Goal: Task Accomplishment & Management: Manage account settings

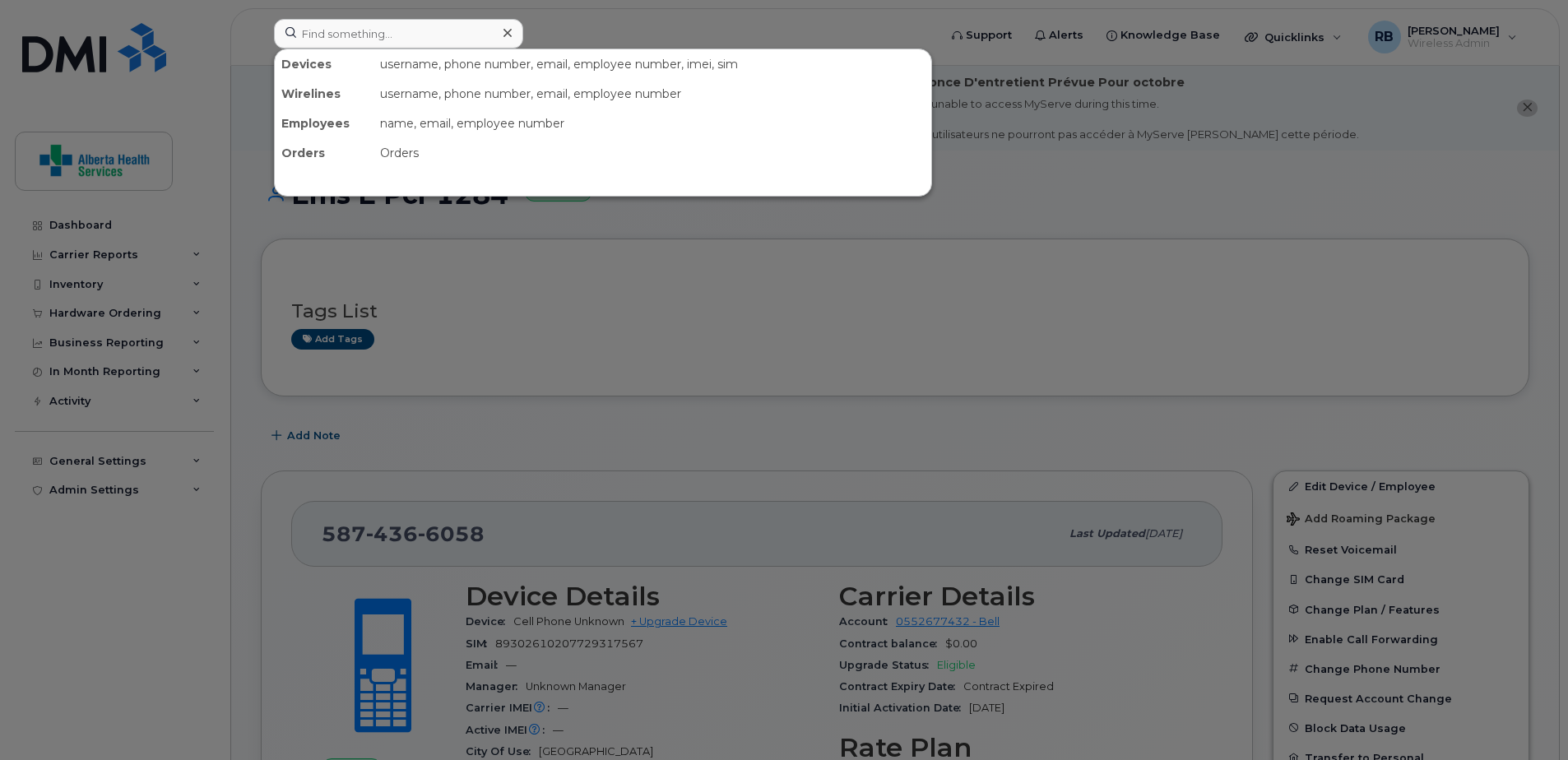
scroll to position [247, 0]
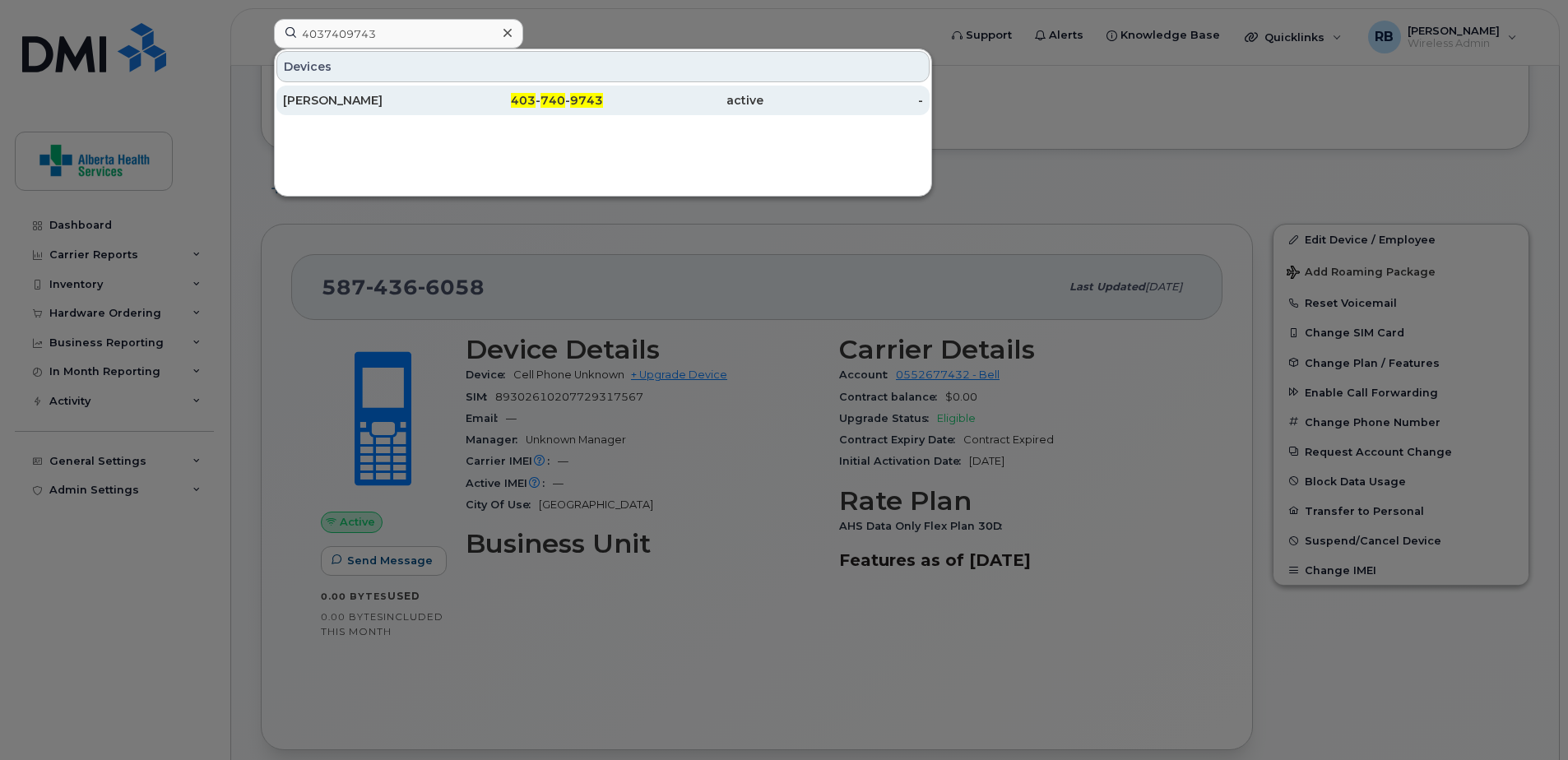
type input "4037409743"
click at [435, 103] on div "[PERSON_NAME]" at bounding box center [363, 100] width 160 height 16
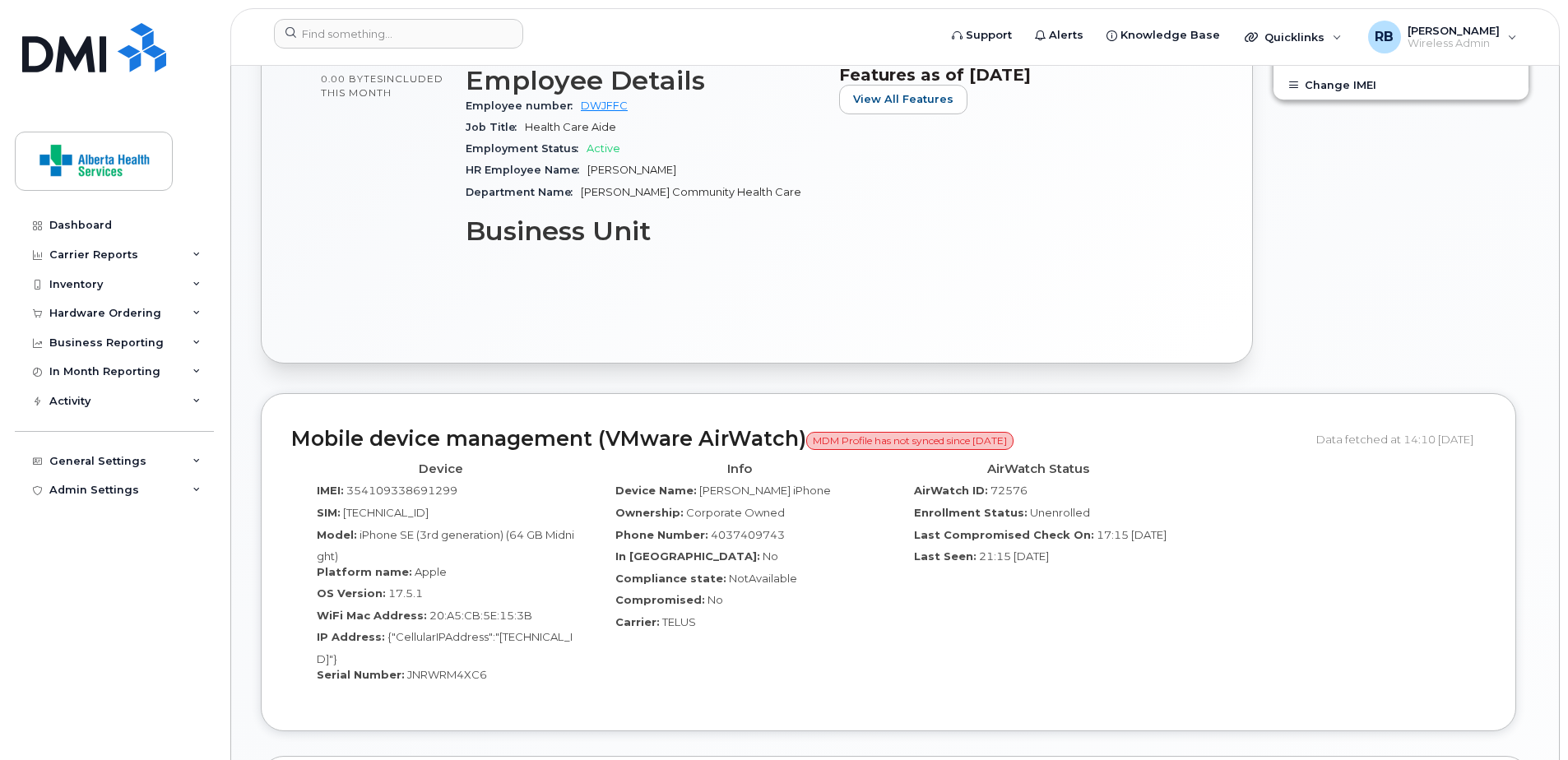
scroll to position [740, 0]
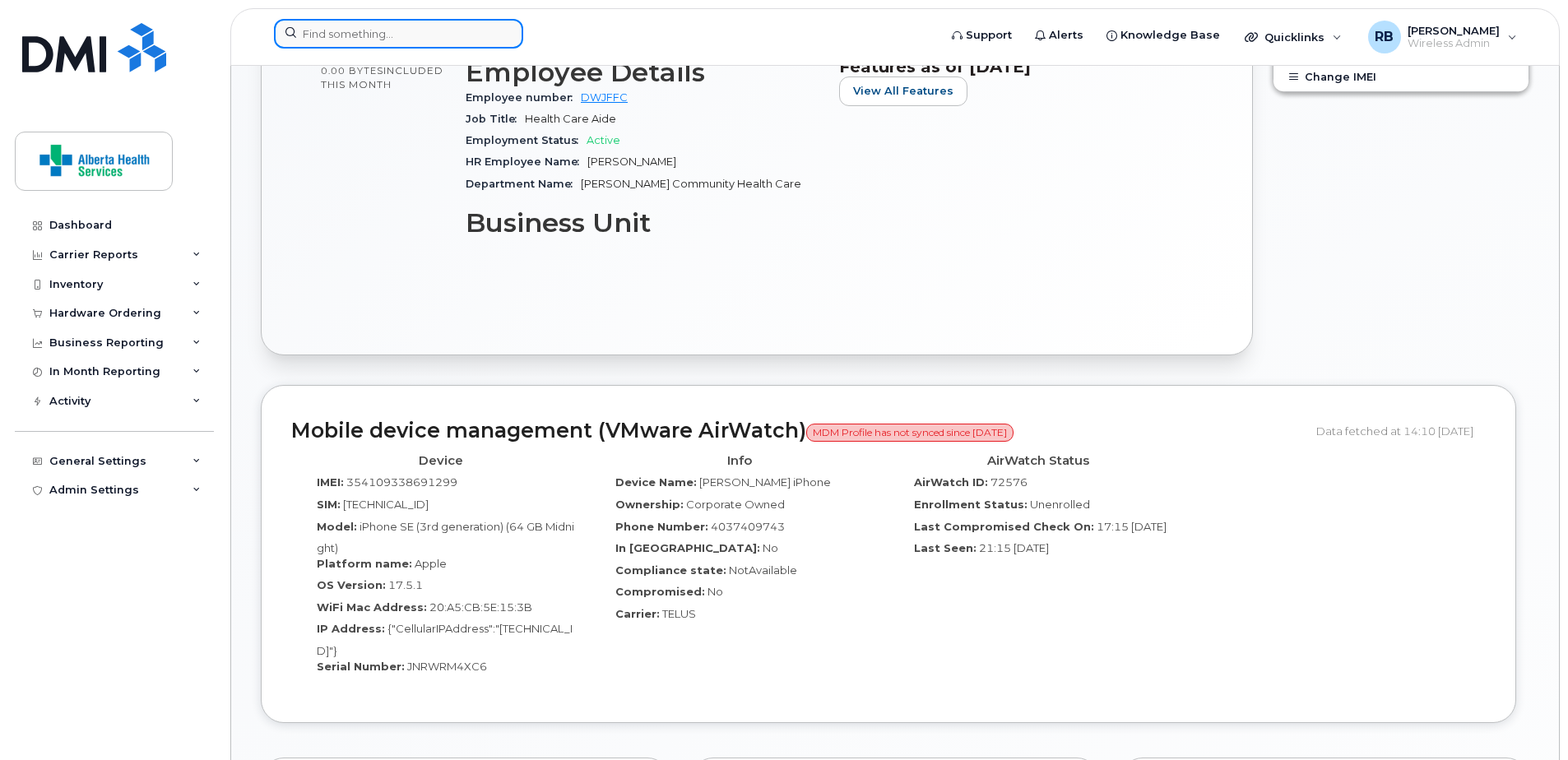
click at [435, 40] on input at bounding box center [399, 33] width 249 height 29
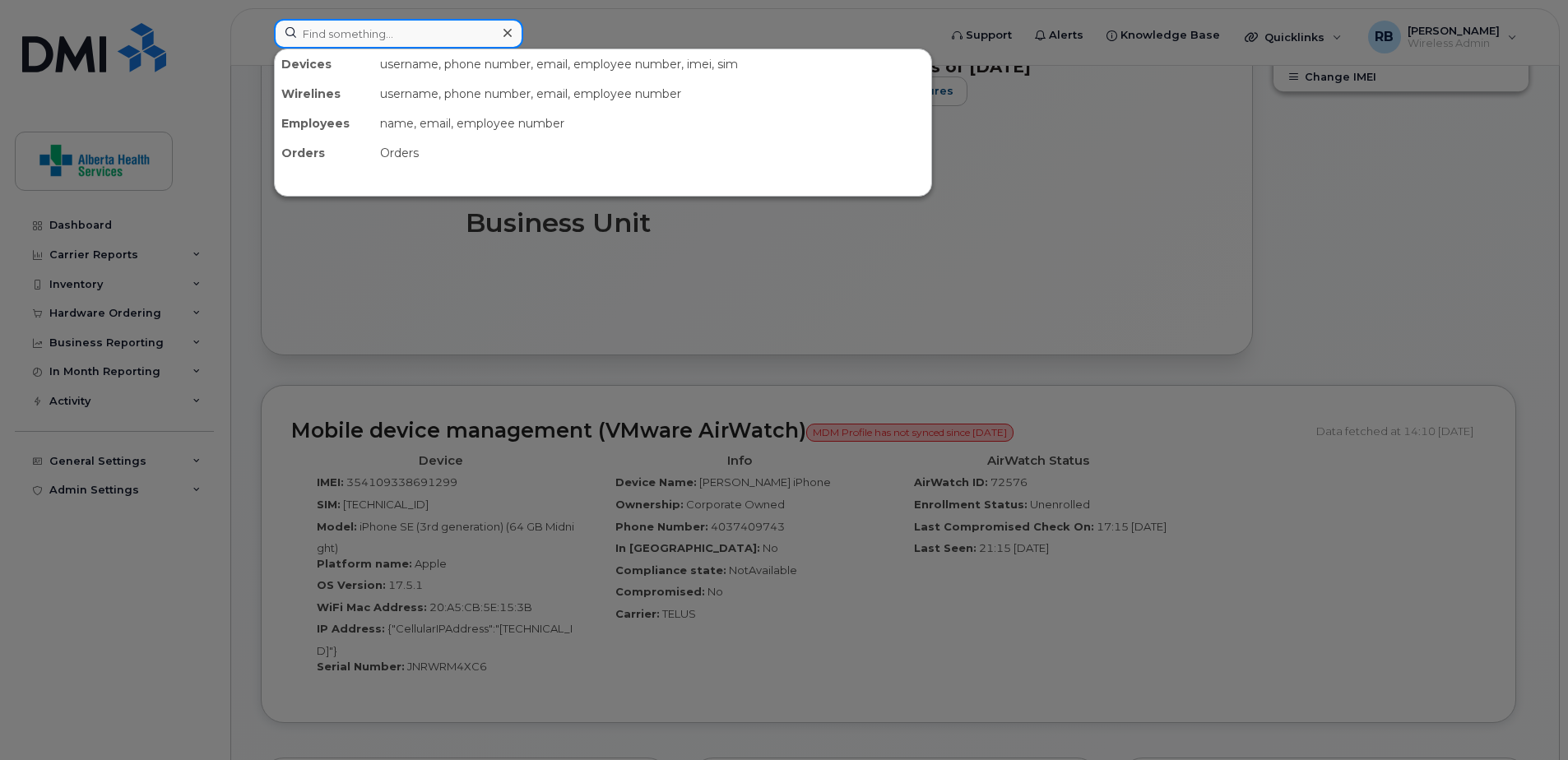
paste input "7805008038"
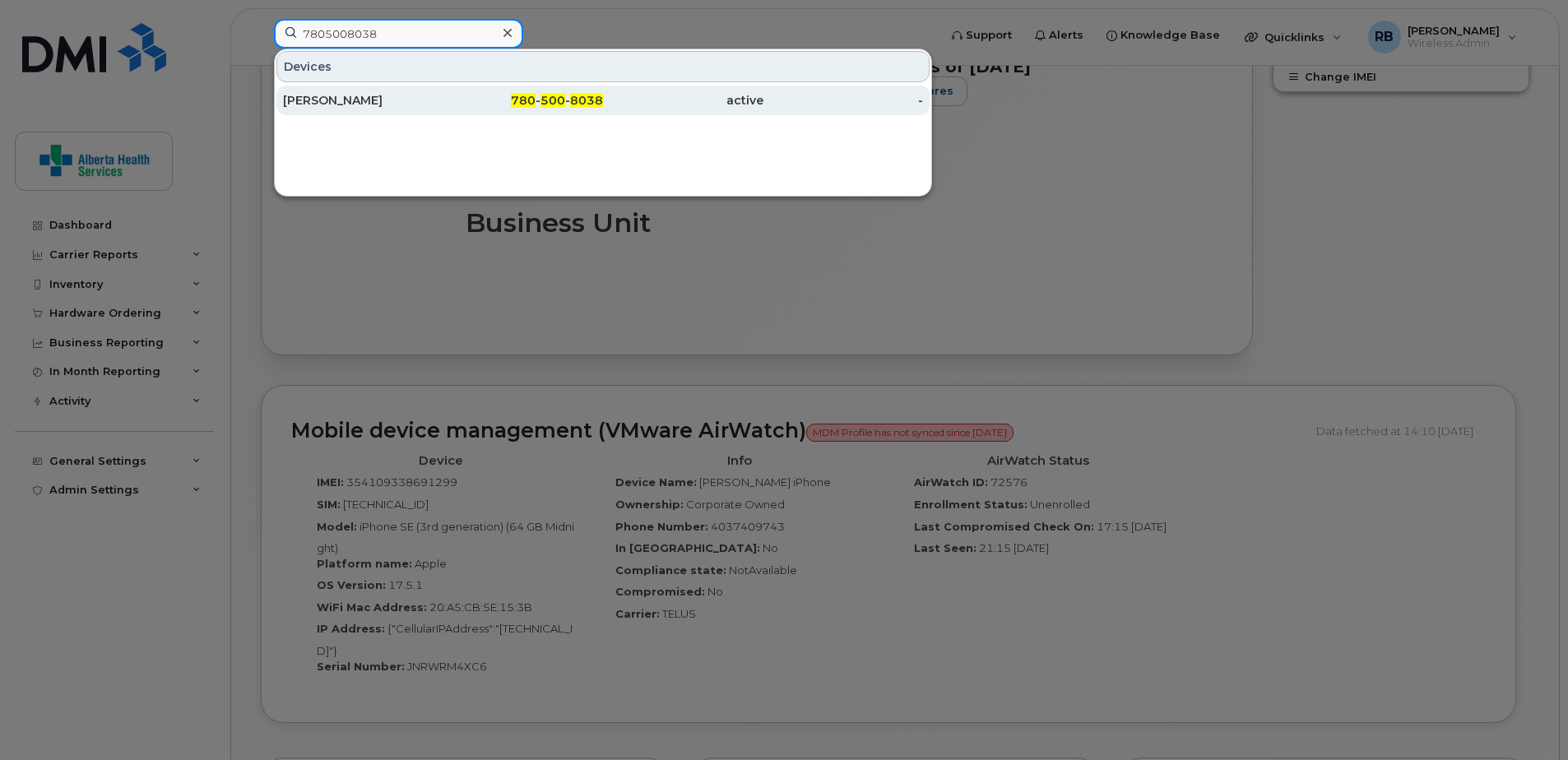
type input "7805008038"
click at [619, 104] on div "active" at bounding box center [683, 100] width 160 height 16
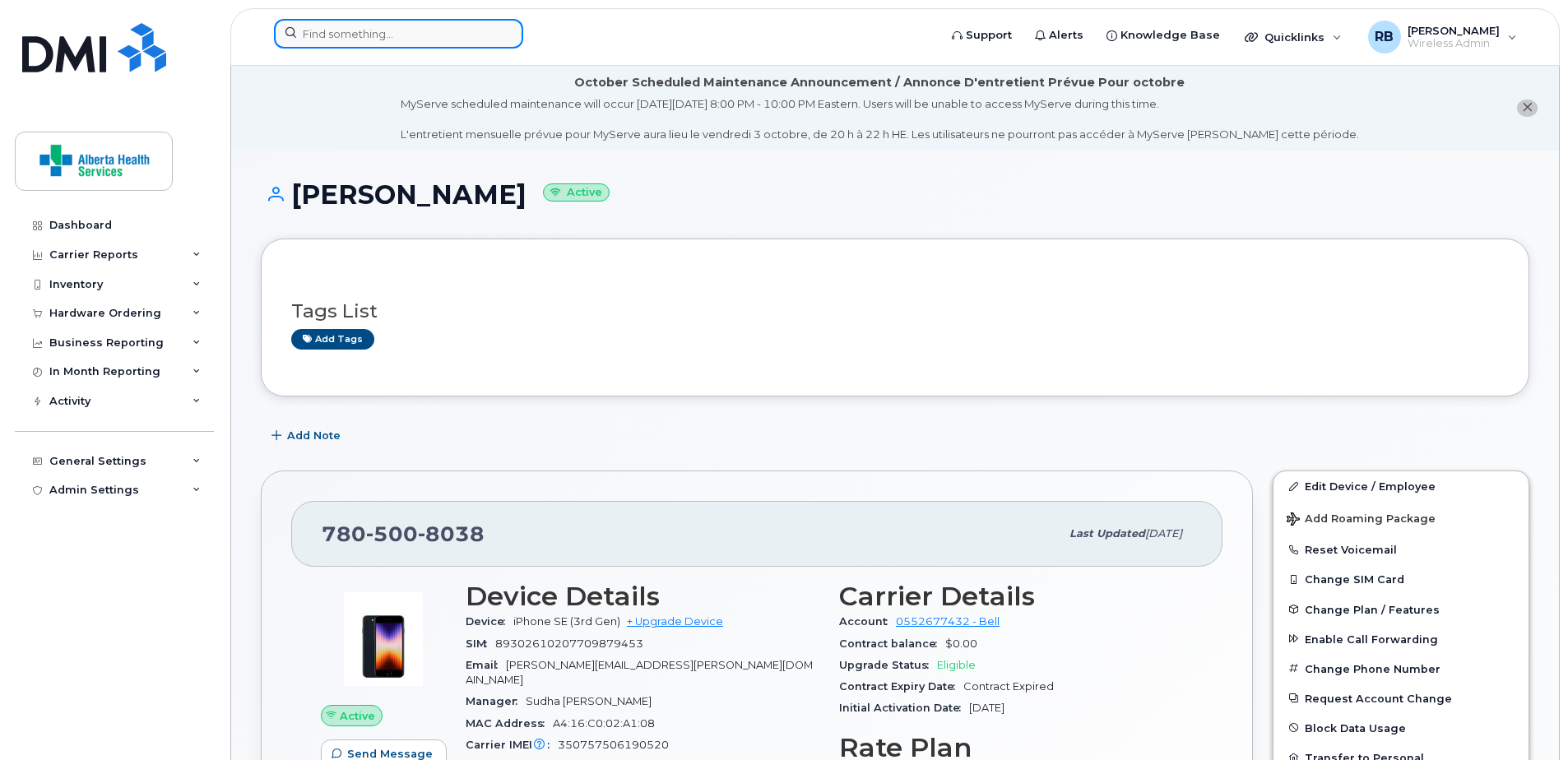
click at [373, 37] on input at bounding box center [399, 33] width 249 height 29
paste input "780-594-4404"
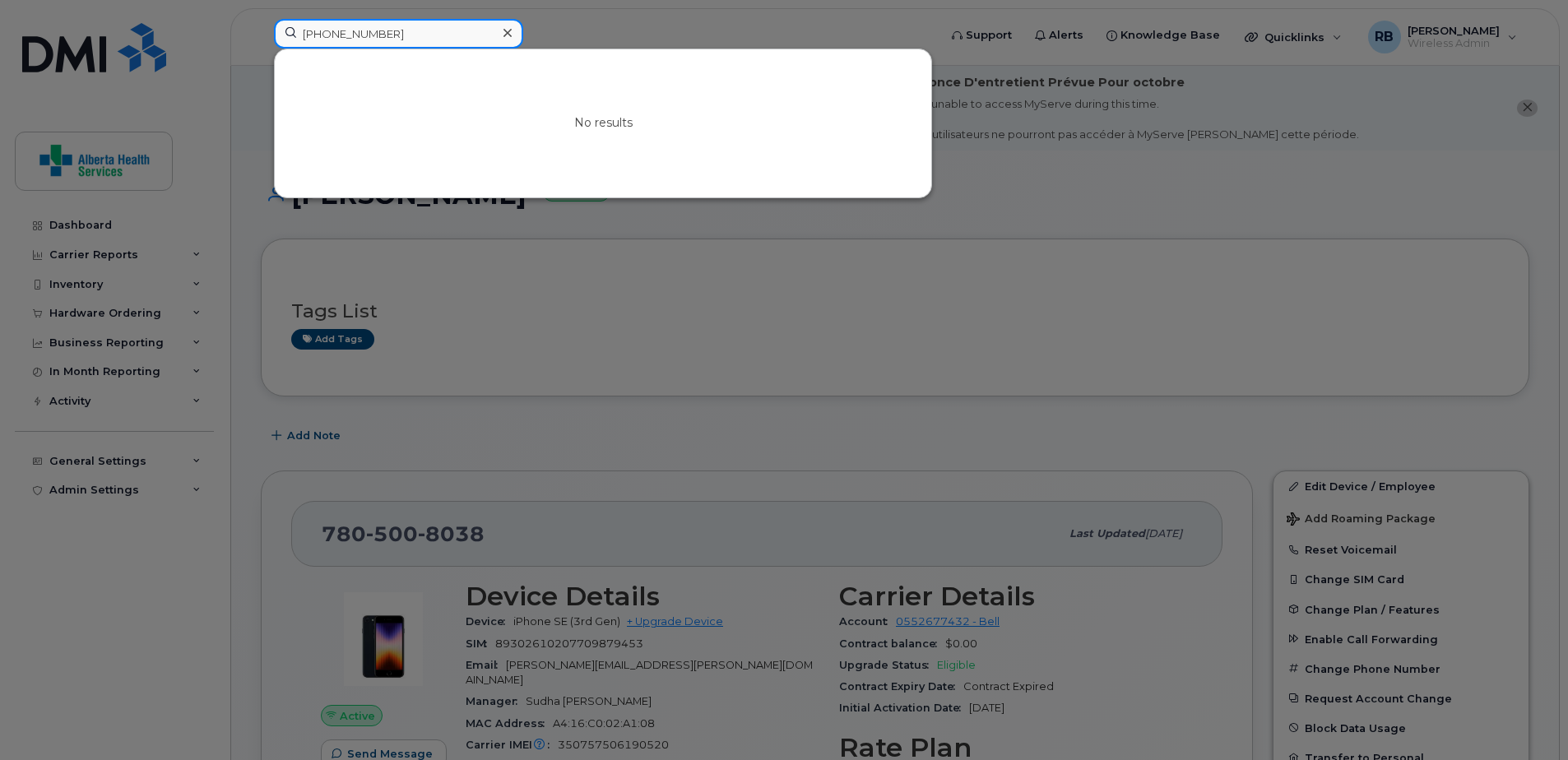
drag, startPoint x: 393, startPoint y: 37, endPoint x: 158, endPoint y: -4, distance: 238.5
paste input "403-704-5112"
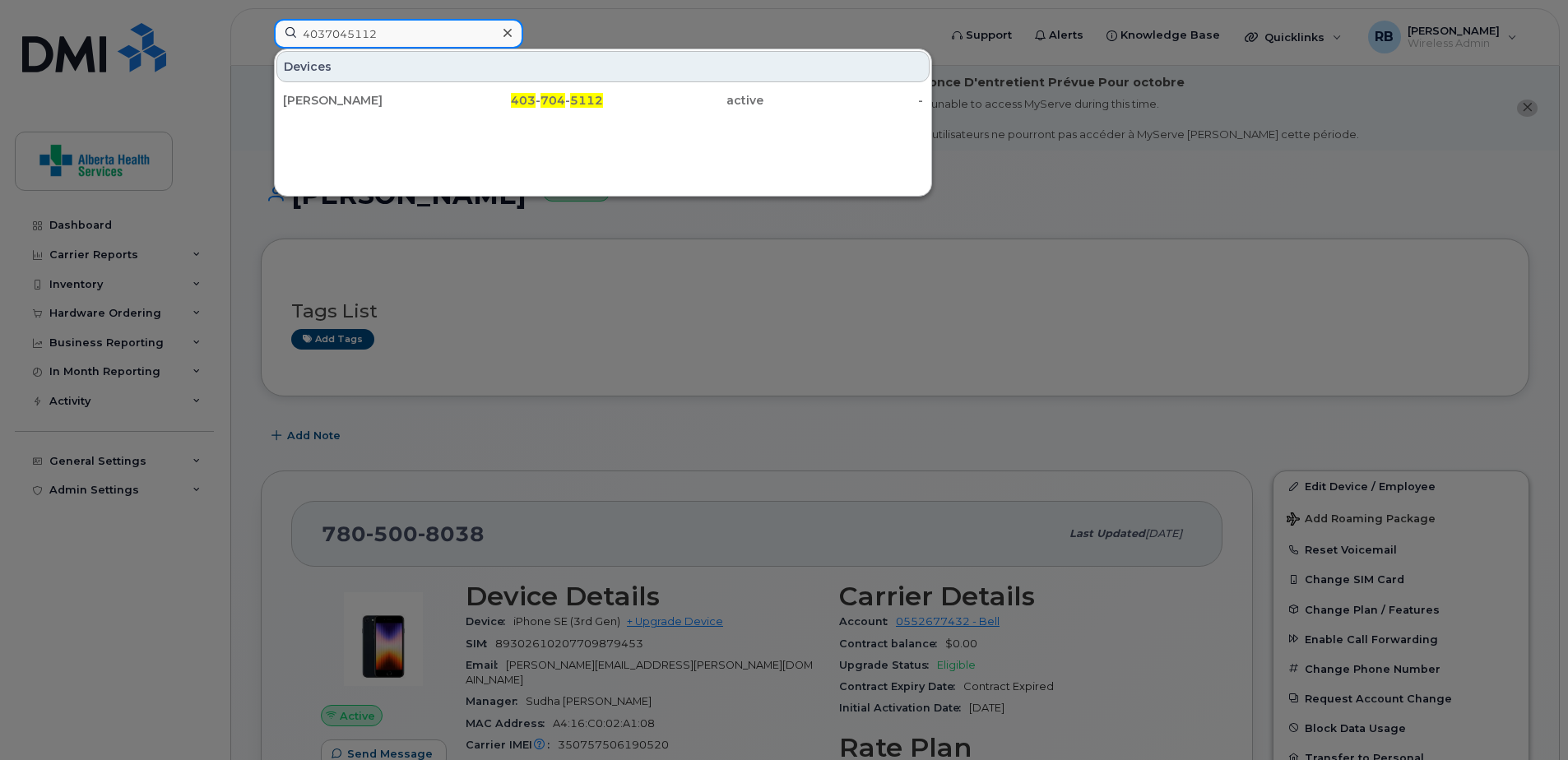
type input "4037045112"
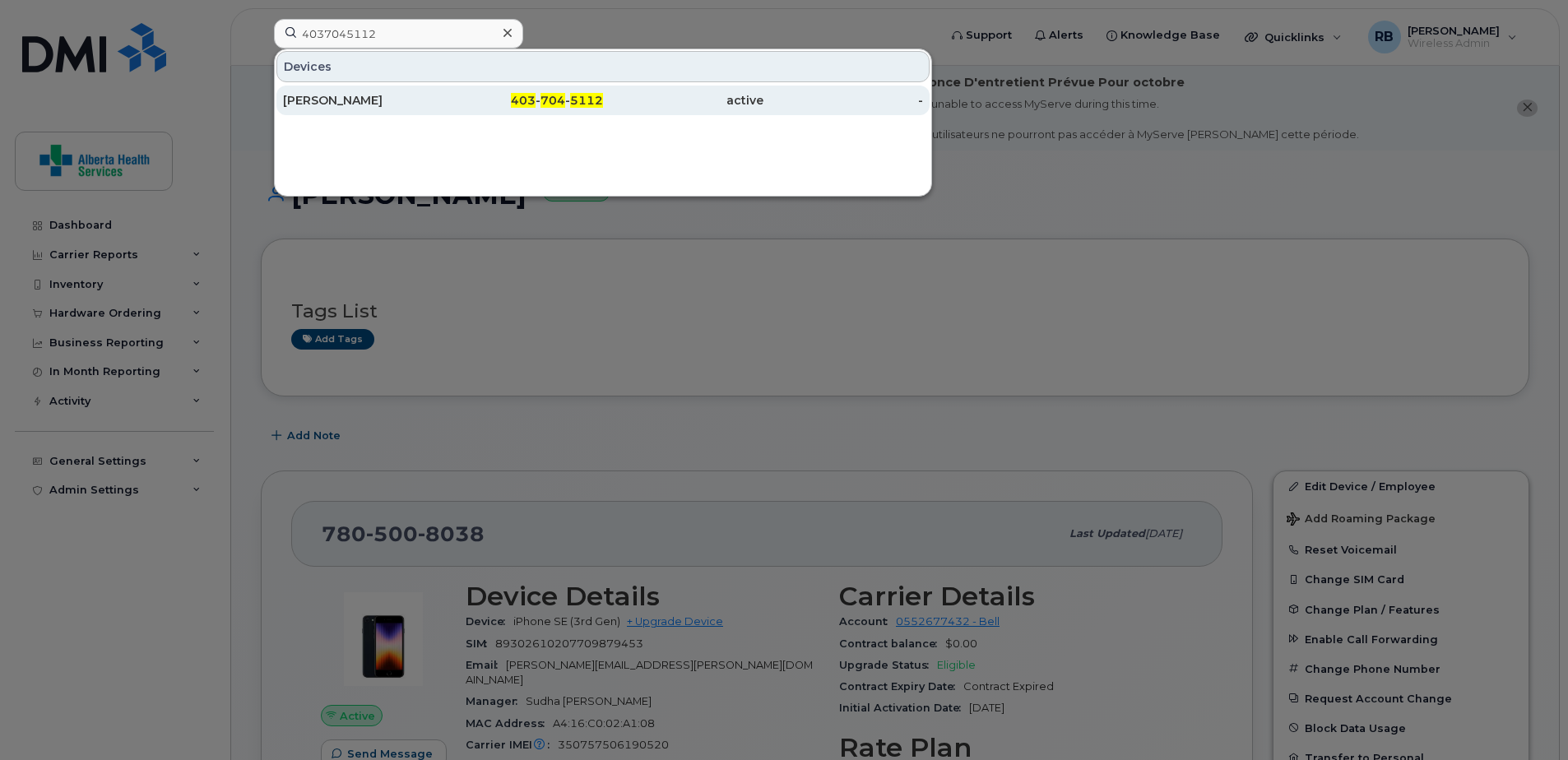
click at [435, 108] on div "Lisa Hagemann" at bounding box center [363, 100] width 160 height 16
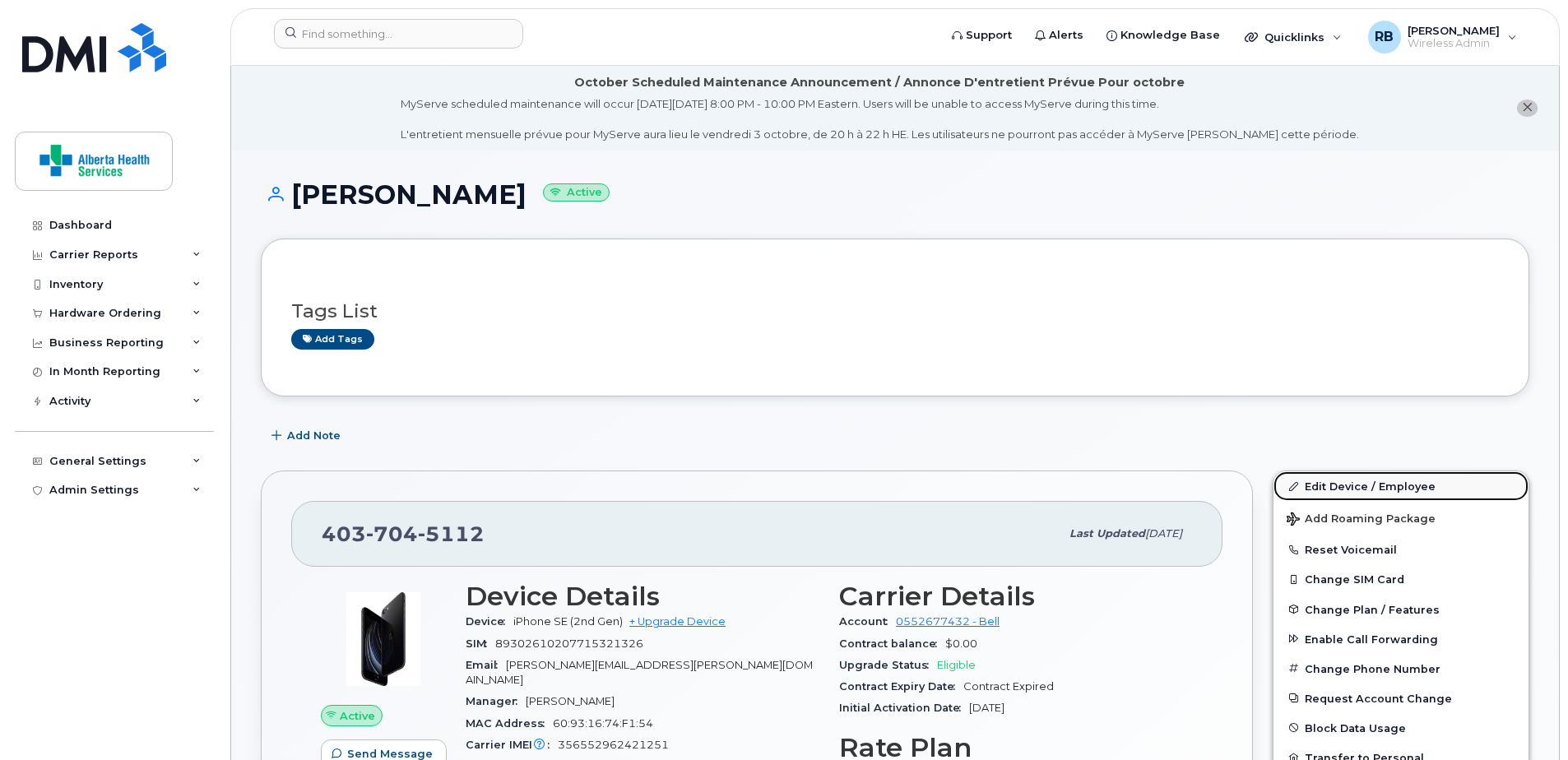
click at [1399, 484] on link "Edit Device / Employee" at bounding box center [1401, 485] width 255 height 29
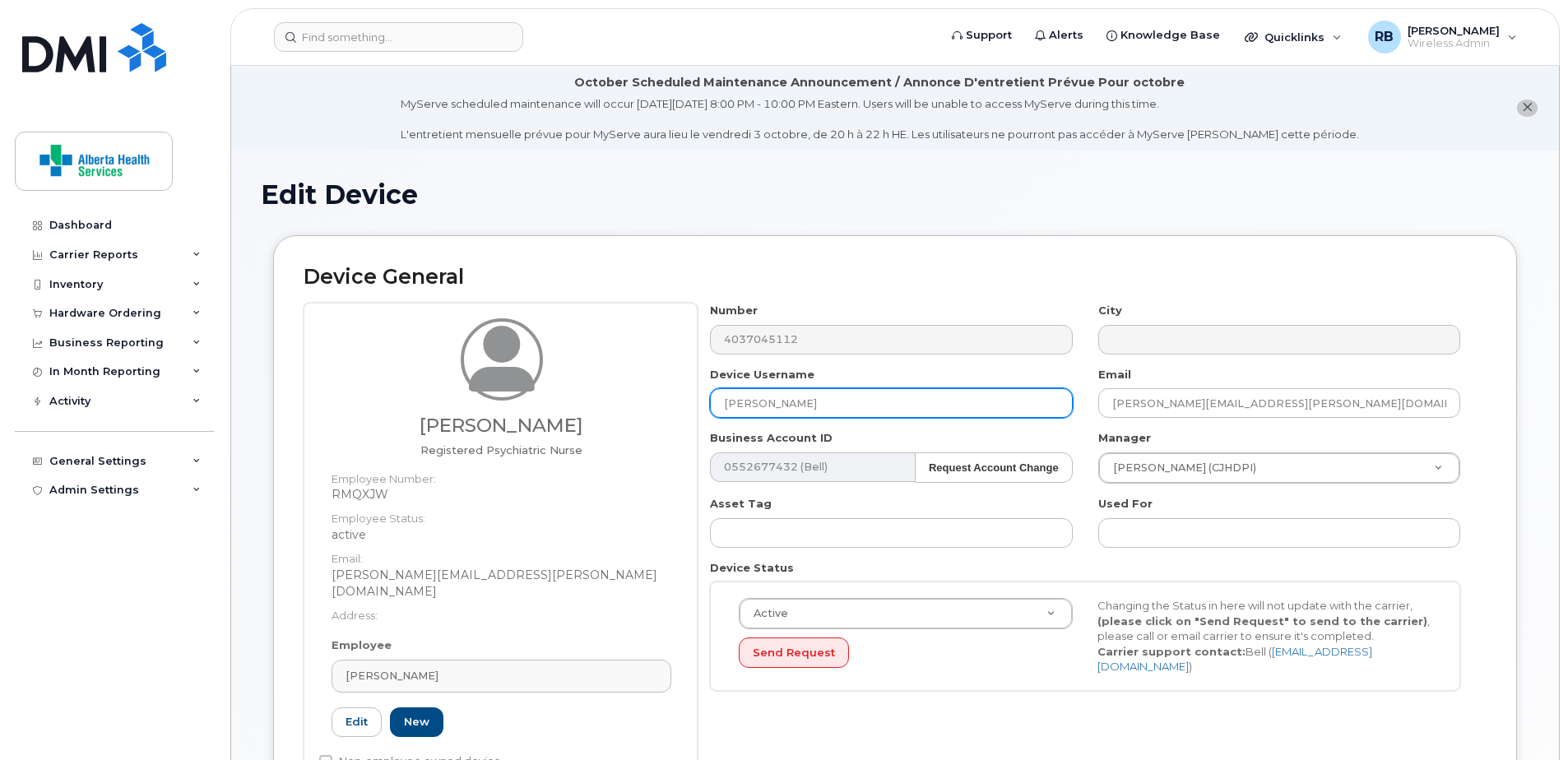
drag, startPoint x: 889, startPoint y: 400, endPoint x: 402, endPoint y: 382, distance: 487.3
click at [411, 384] on div "Lisa Hagemann Registered Psychiatric Nurse Employee Number: RMQXJW Employee Sta…" at bounding box center [895, 551] width 1182 height 497
paste input "Jansci McCaw"
type input "[PERSON_NAME]"
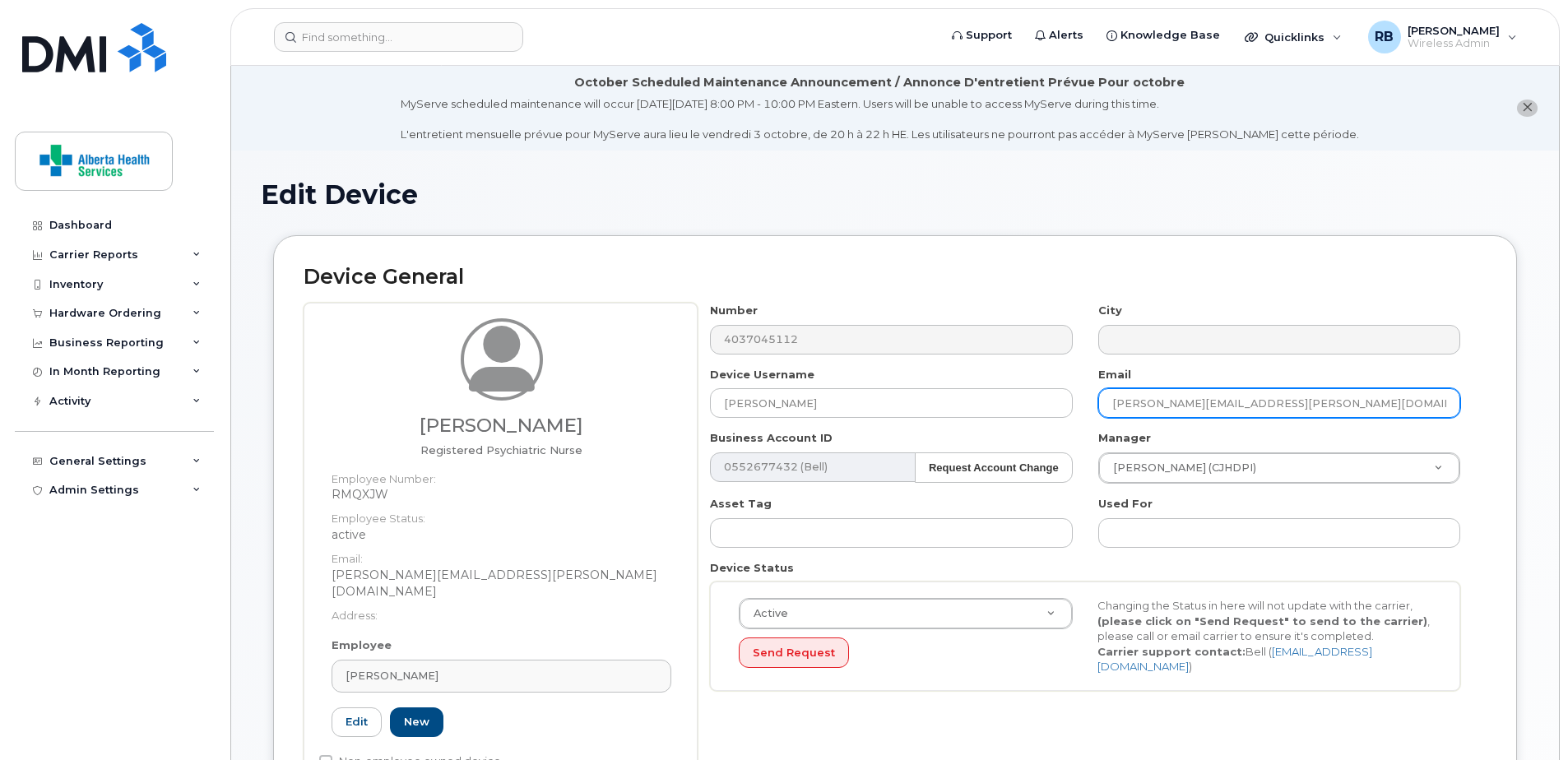
drag, startPoint x: 1354, startPoint y: 404, endPoint x: 972, endPoint y: 374, distance: 383.2
click at [976, 375] on div "Number 4037045112 City Device Username Jansci McCaw Email Lisa.Hagemann@recover…" at bounding box center [1085, 503] width 776 height 400
paste input "Jansci.McCaw"
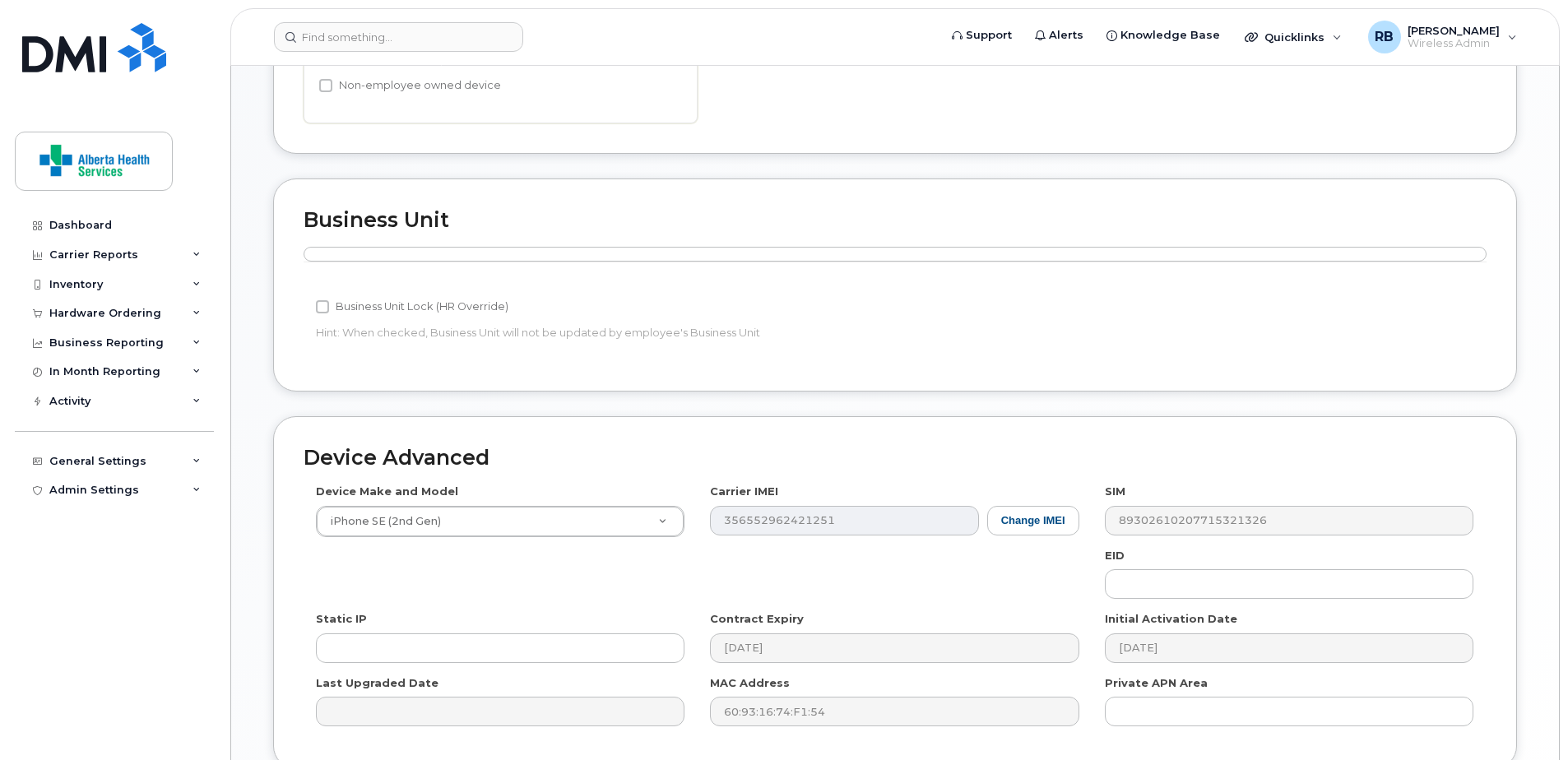
scroll to position [805, 0]
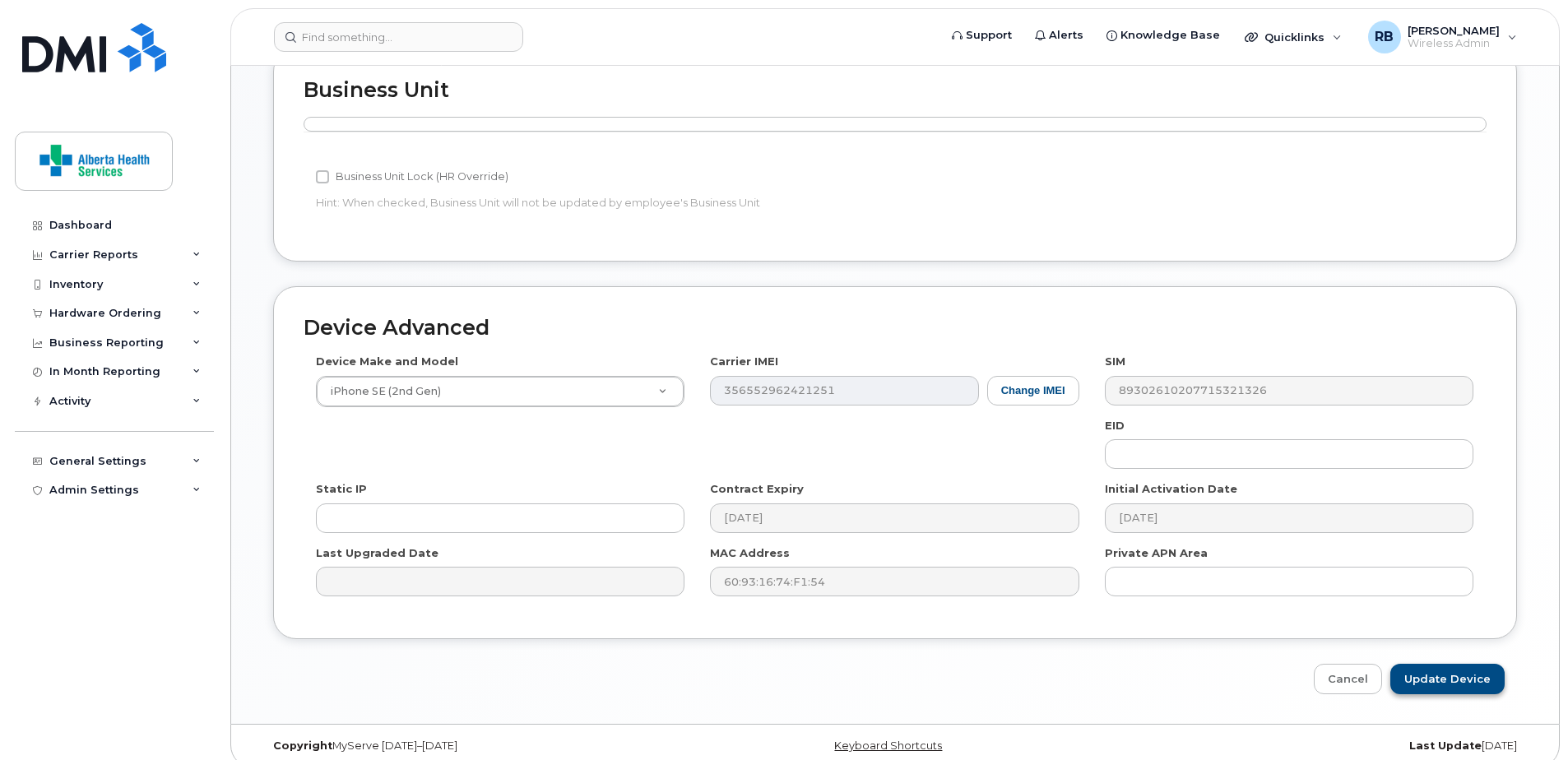
type input "Jansci.McCaw@recoveryalberta.ca"
click at [1483, 666] on input "Update Device" at bounding box center [1447, 678] width 114 height 30
type input "Saving..."
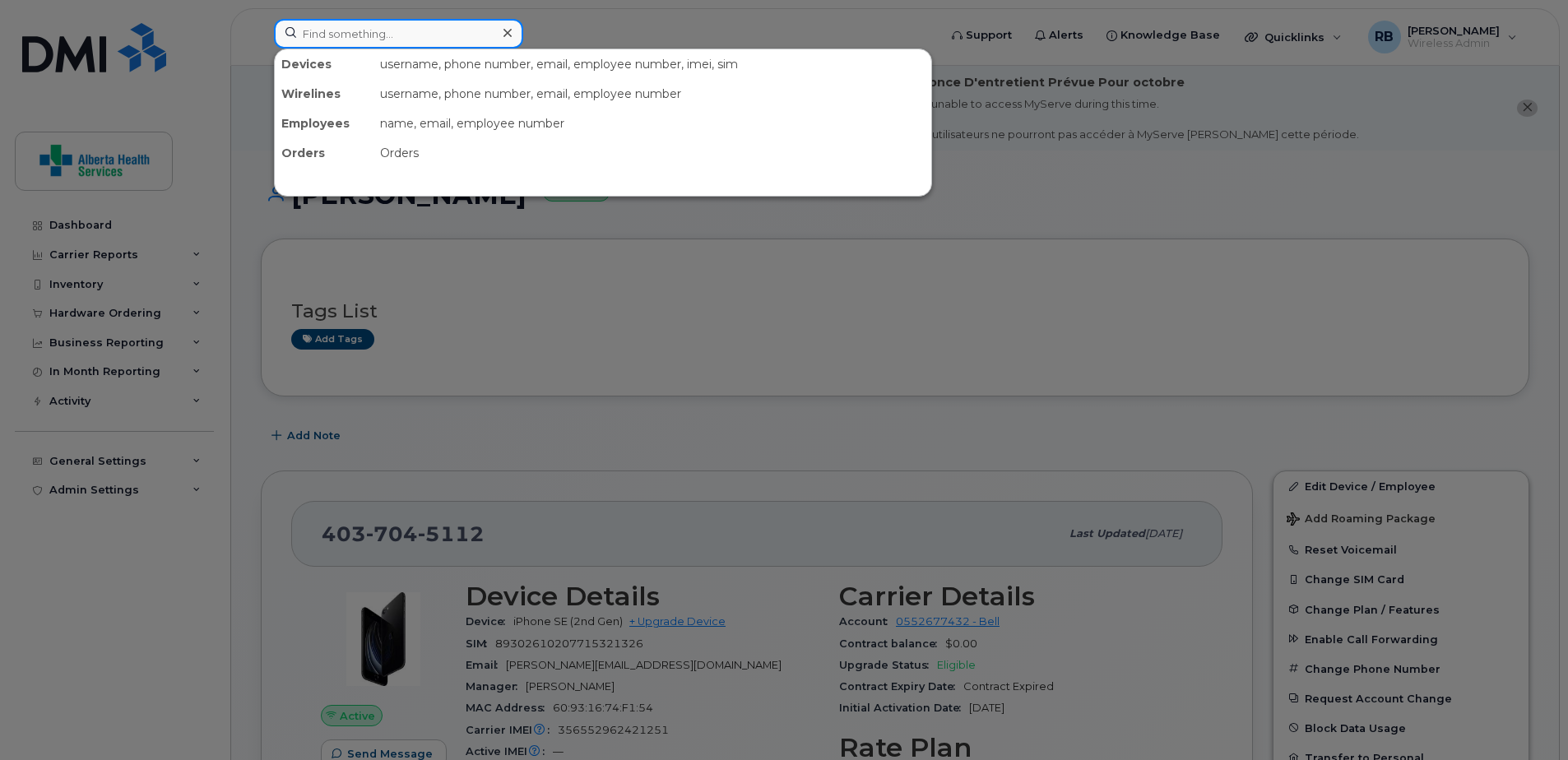
click at [418, 37] on input at bounding box center [399, 33] width 249 height 29
paste input "7809401170"
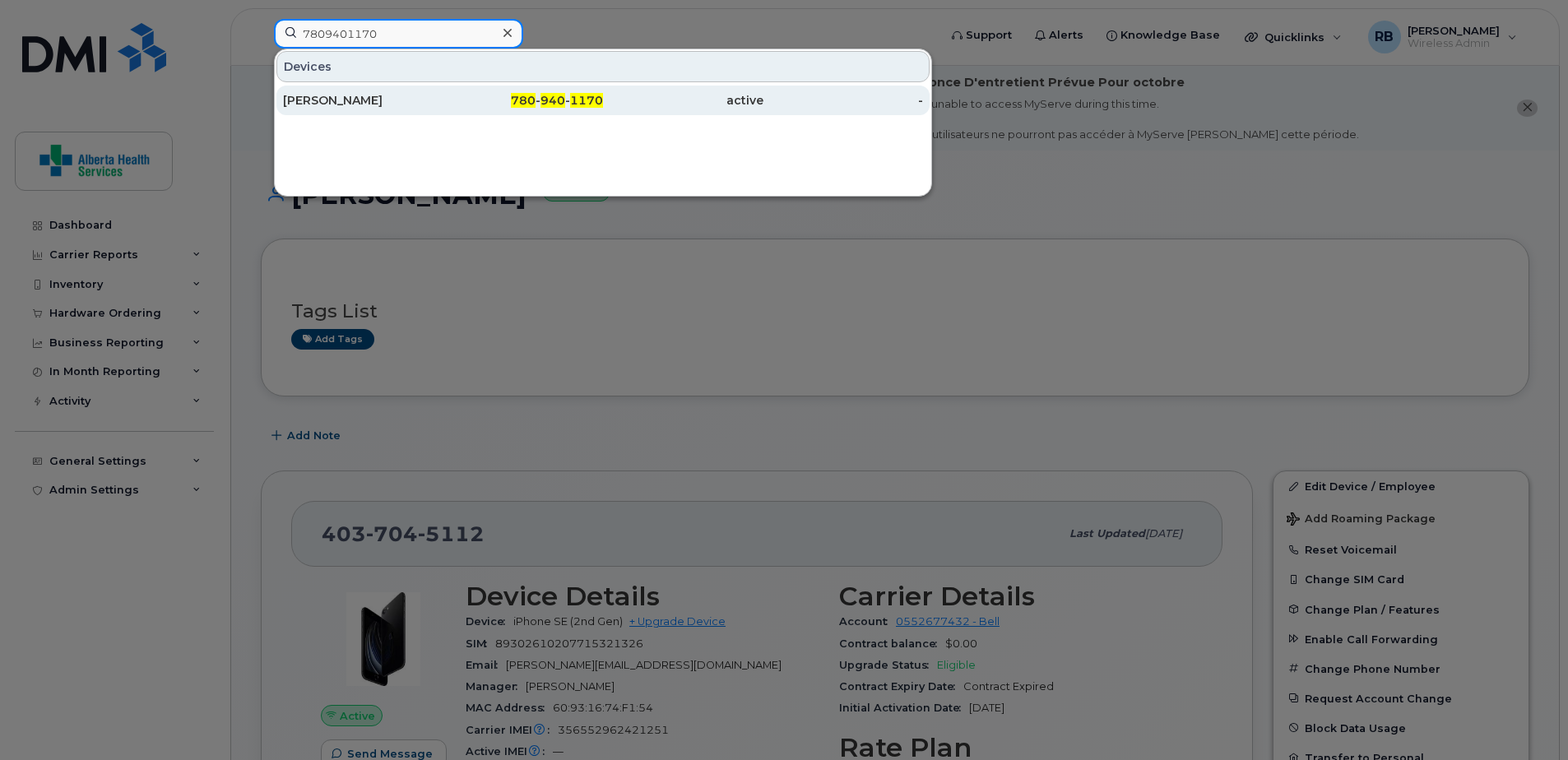
type input "7809401170"
click at [512, 103] on div "780 - 940 - 1170" at bounding box center [524, 100] width 160 height 16
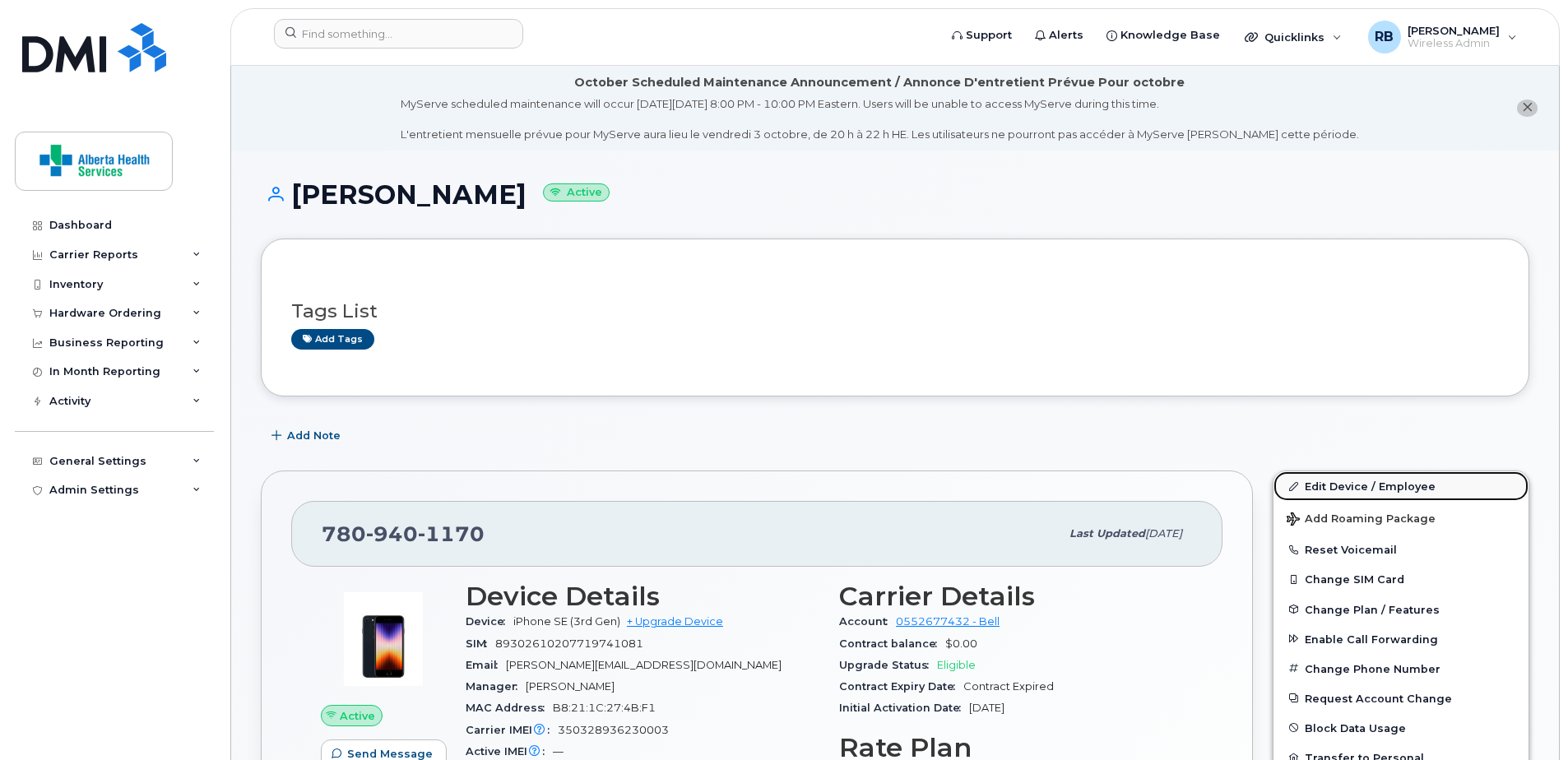
click at [1356, 492] on link "Edit Device / Employee" at bounding box center [1401, 485] width 255 height 29
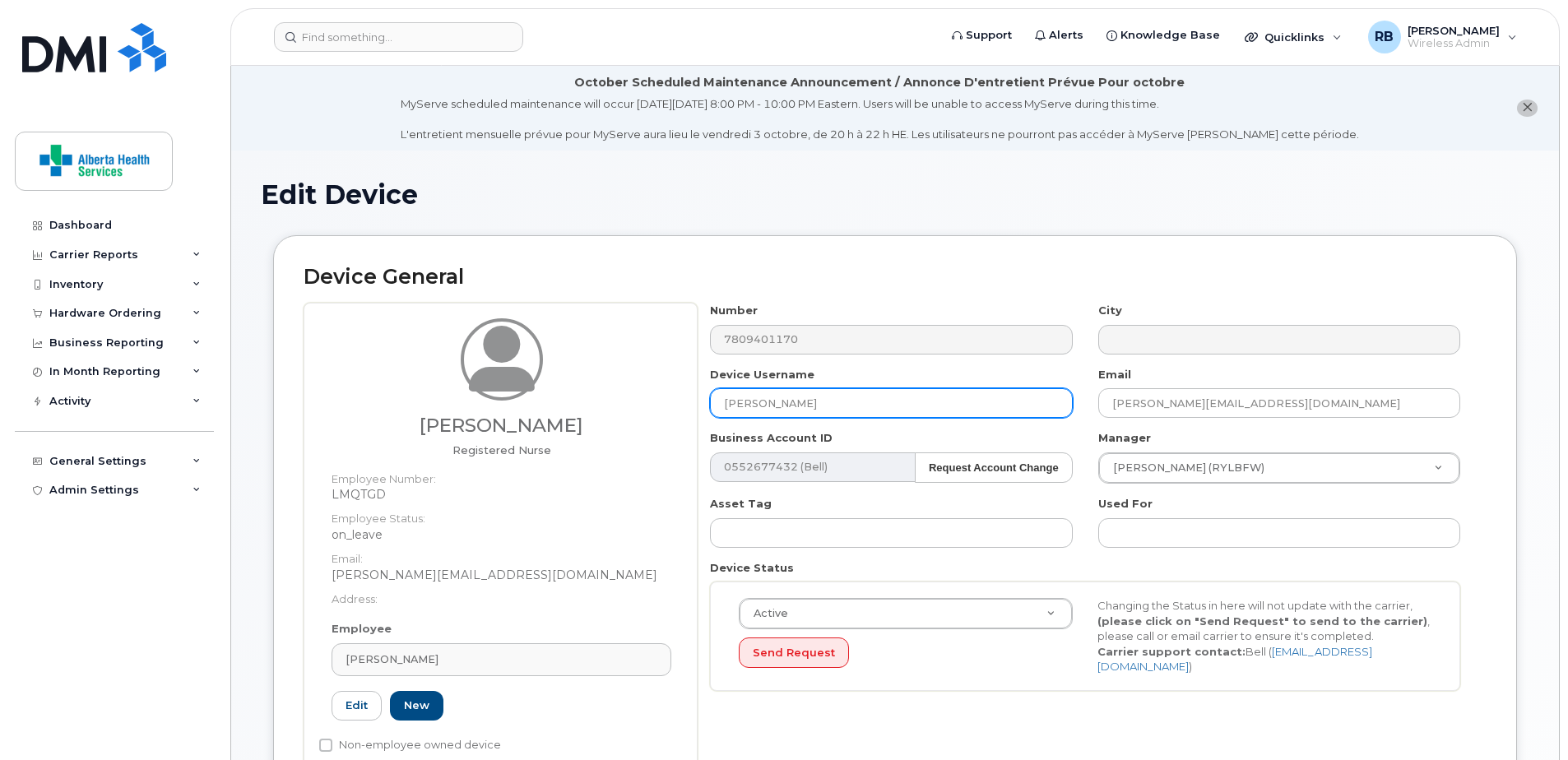
drag, startPoint x: 837, startPoint y: 407, endPoint x: 545, endPoint y: 390, distance: 292.5
click at [545, 390] on div "Monica E Vane Registered Nurse Employee Number: LMQTGD Employee Status: on_leav…" at bounding box center [895, 542] width 1182 height 480
paste input "[PERSON_NAME]"
type input "[PERSON_NAME]"
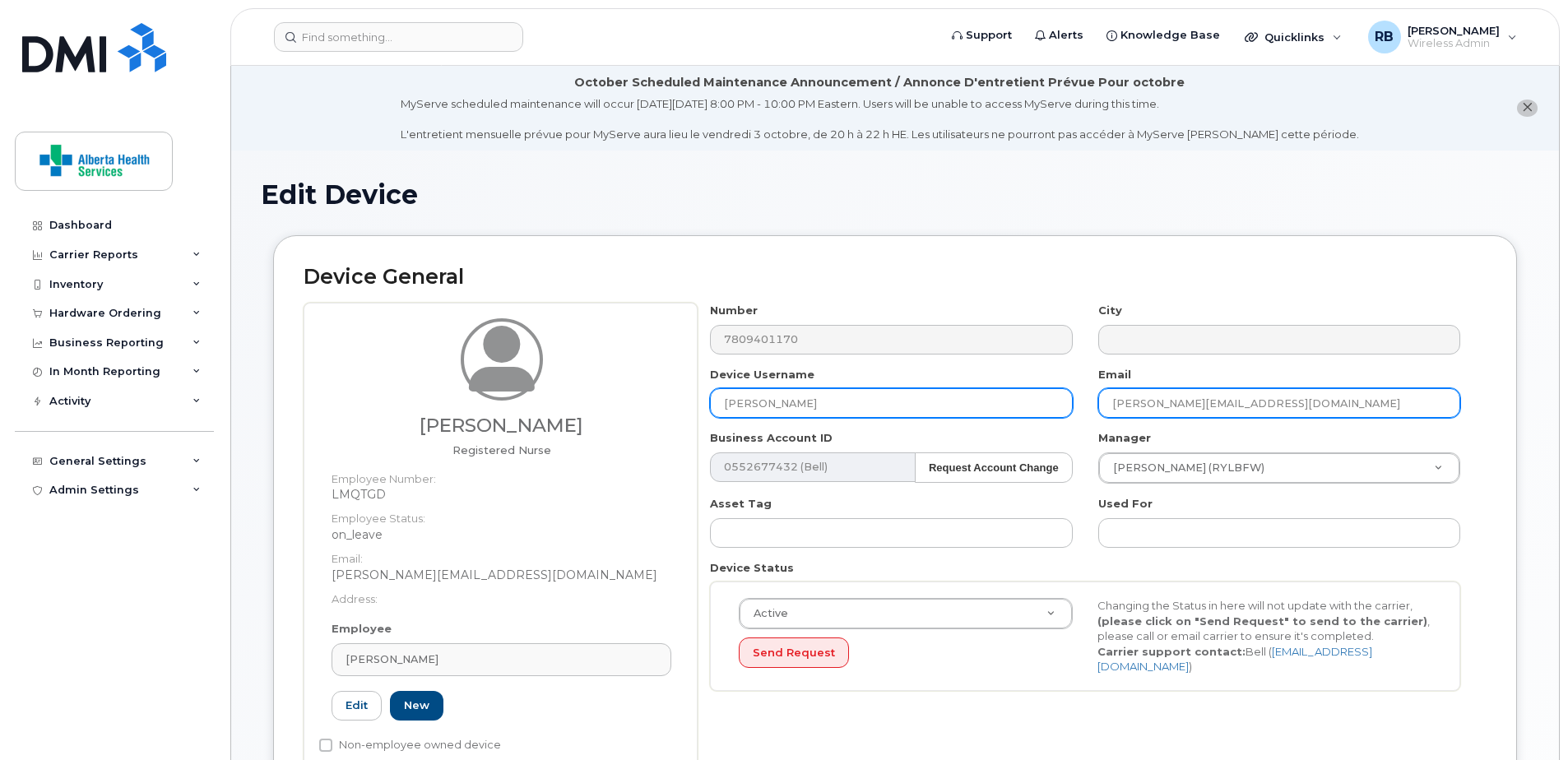
drag, startPoint x: 1393, startPoint y: 403, endPoint x: 776, endPoint y: 389, distance: 617.2
click at [781, 390] on div "Number 7809401170 City Device Username Shelley Taylor Email Monica.Vane@assiste…" at bounding box center [1085, 503] width 776 height 400
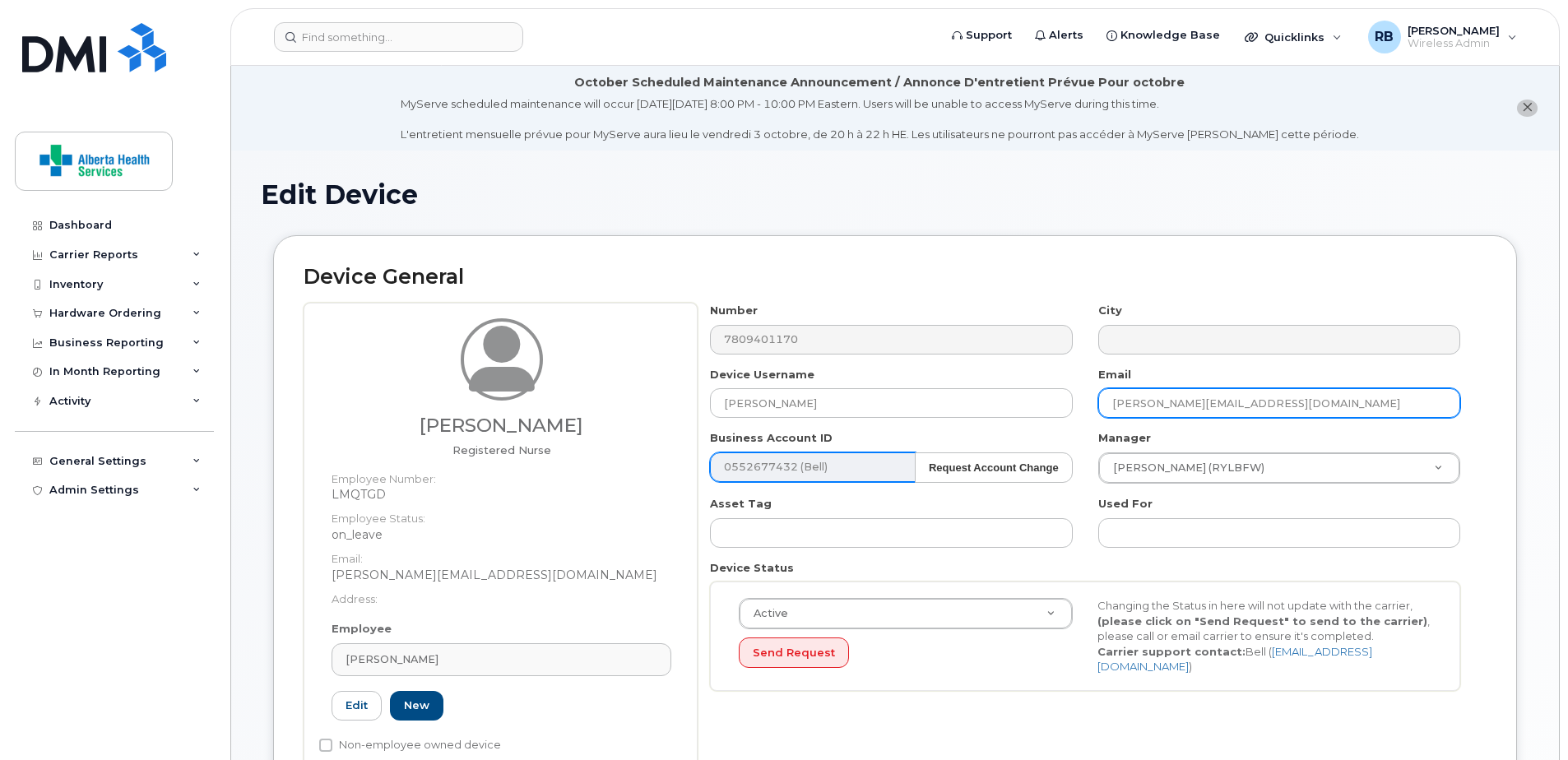
paste input "Shelley.Taylor"
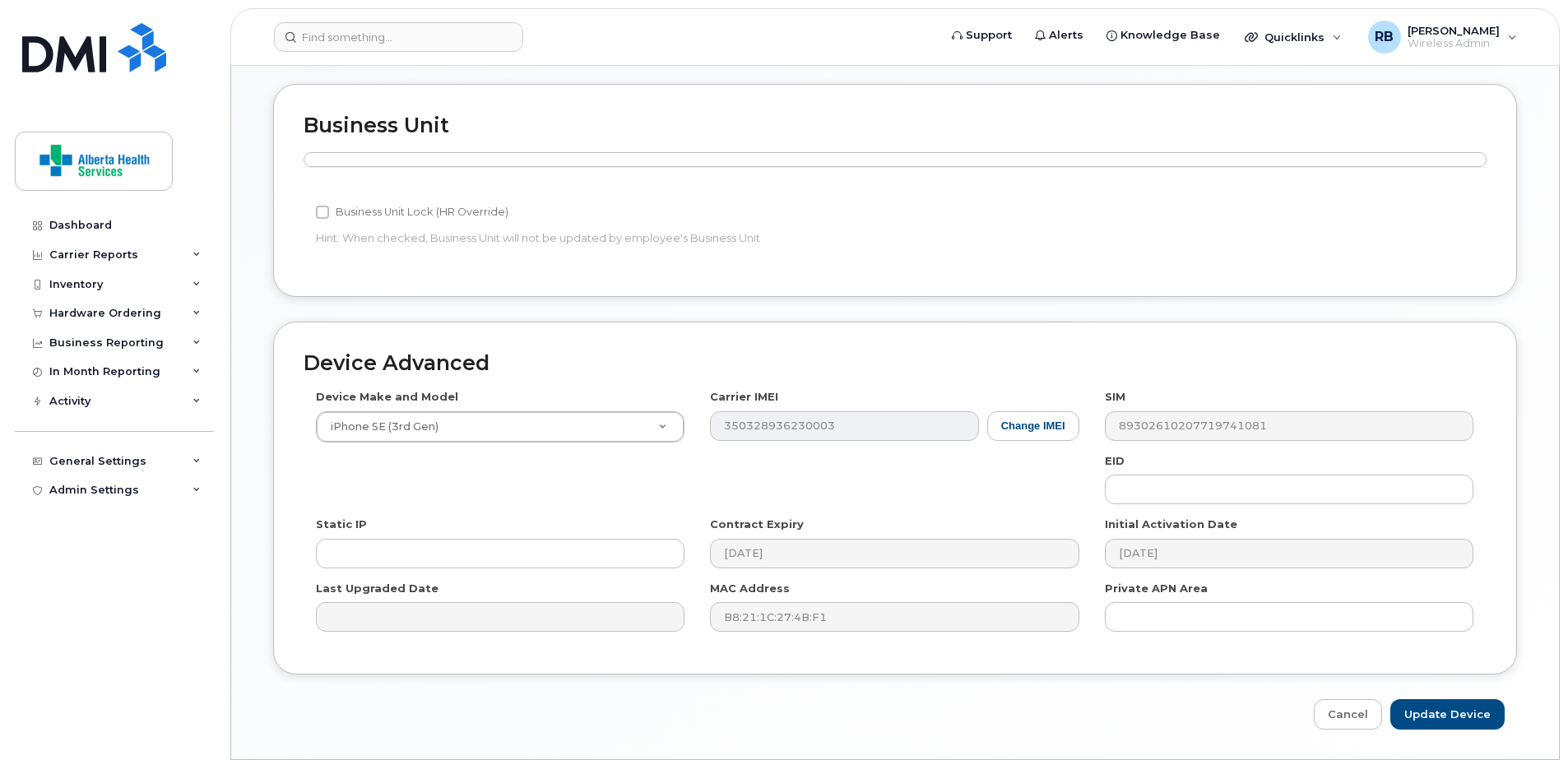
scroll to position [805, 0]
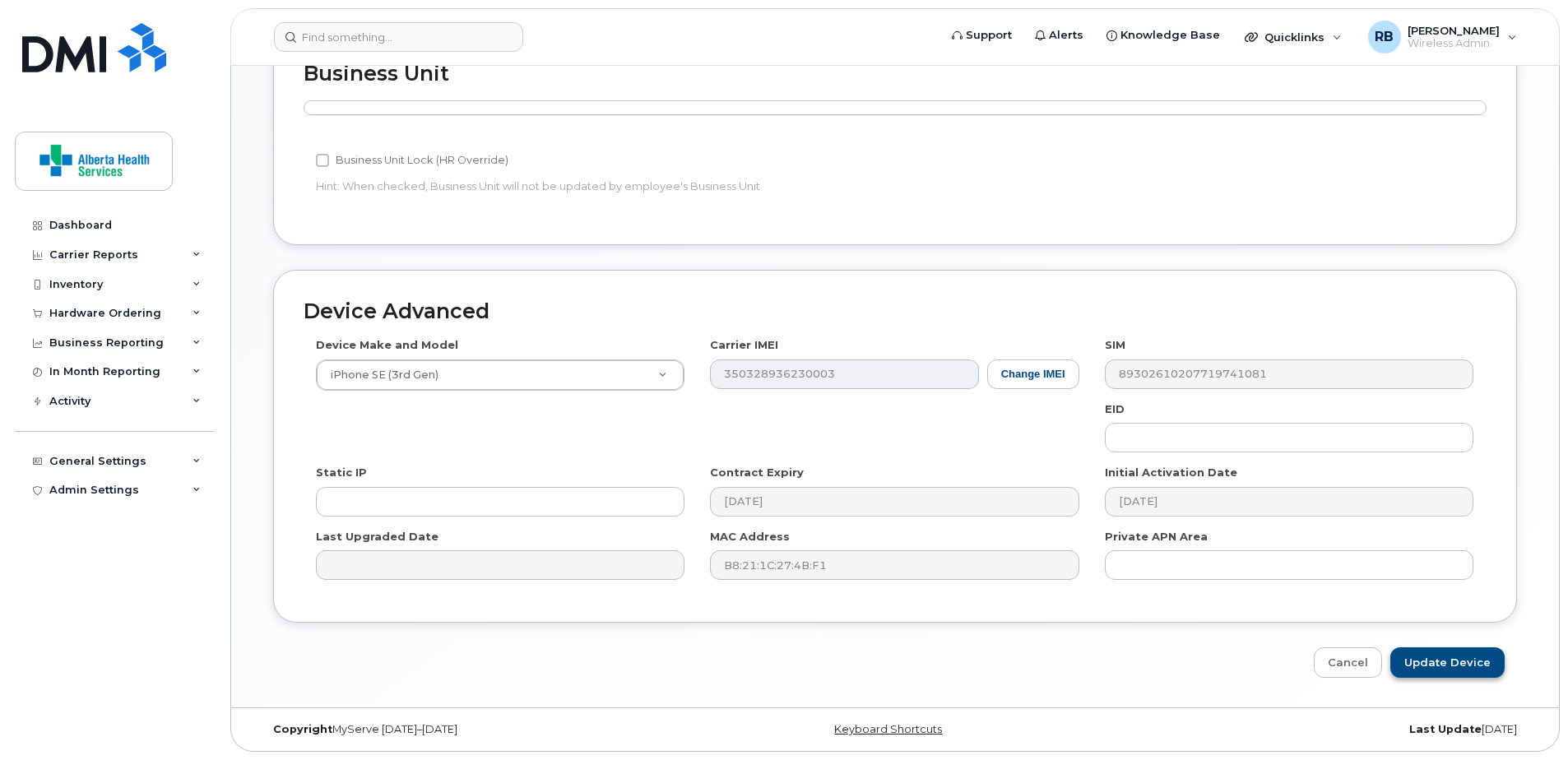
type input "Shelley.Taylor@assistedlivingalberta.ca"
click at [1475, 670] on input "Update Device" at bounding box center [1447, 662] width 114 height 30
type input "Saving..."
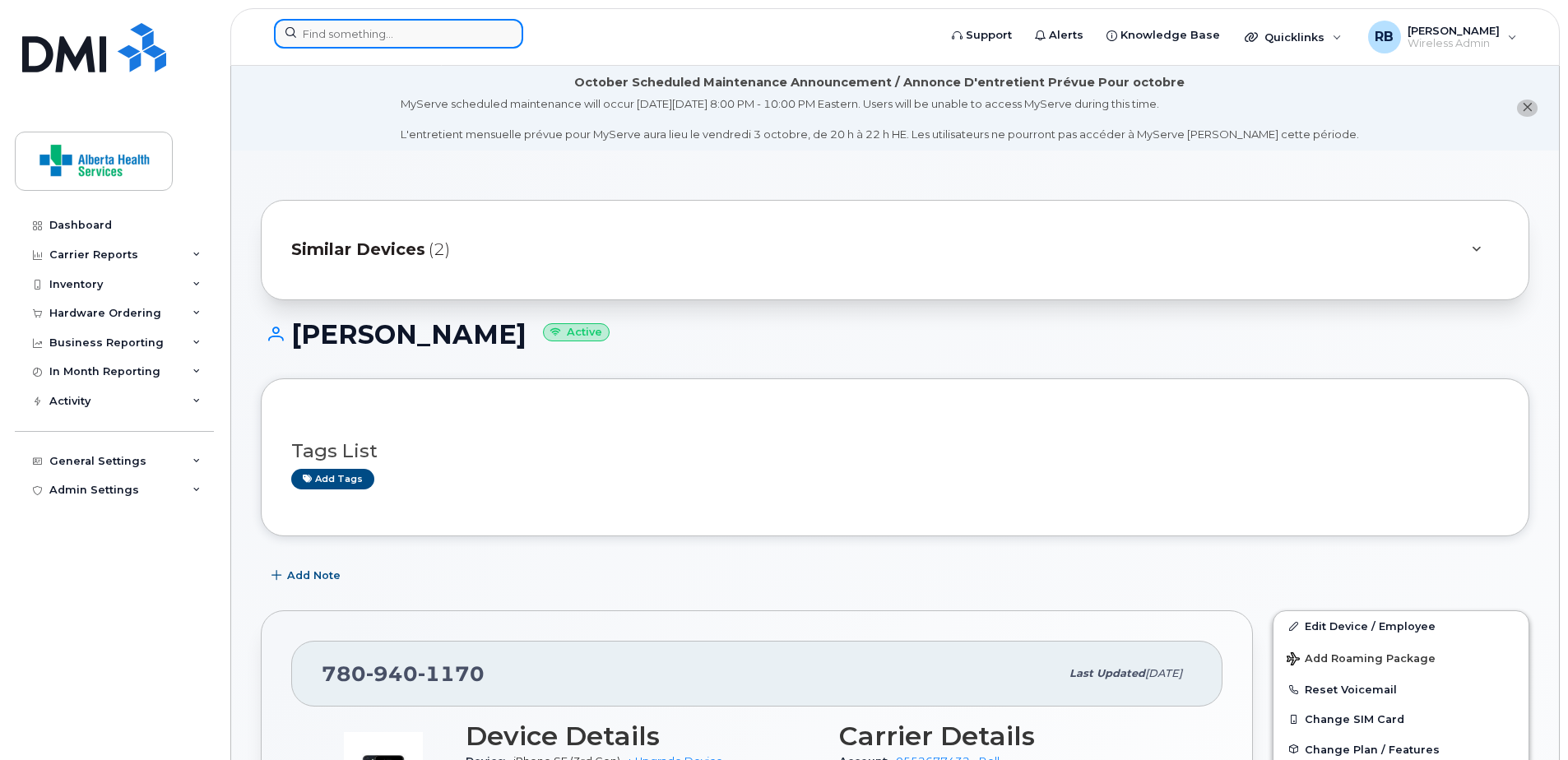
click at [386, 19] on input at bounding box center [399, 33] width 249 height 29
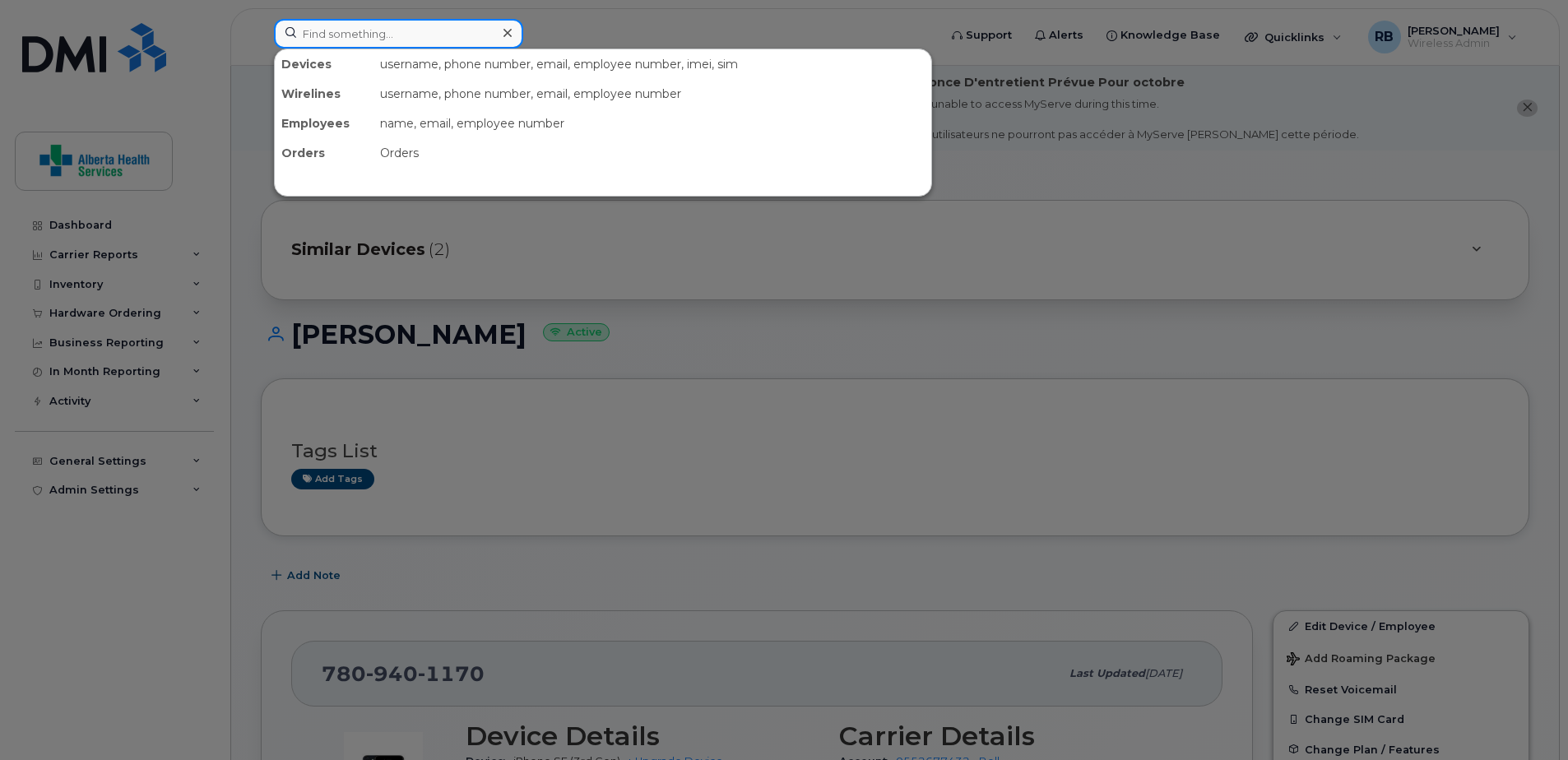
paste input "[PERSON_NAME]"
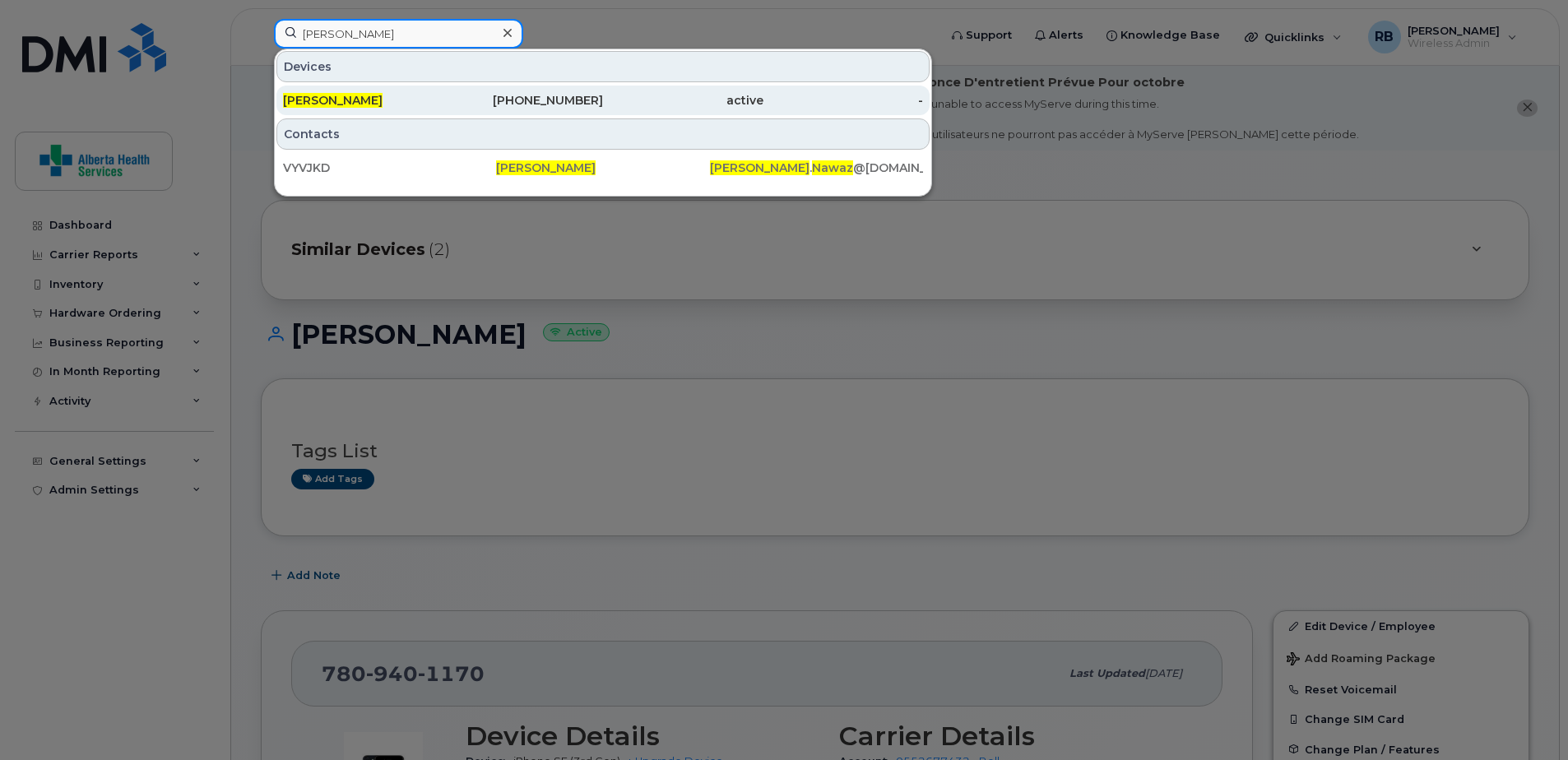
type input "[PERSON_NAME]"
click at [533, 96] on div "[PHONE_NUMBER]" at bounding box center [524, 100] width 160 height 16
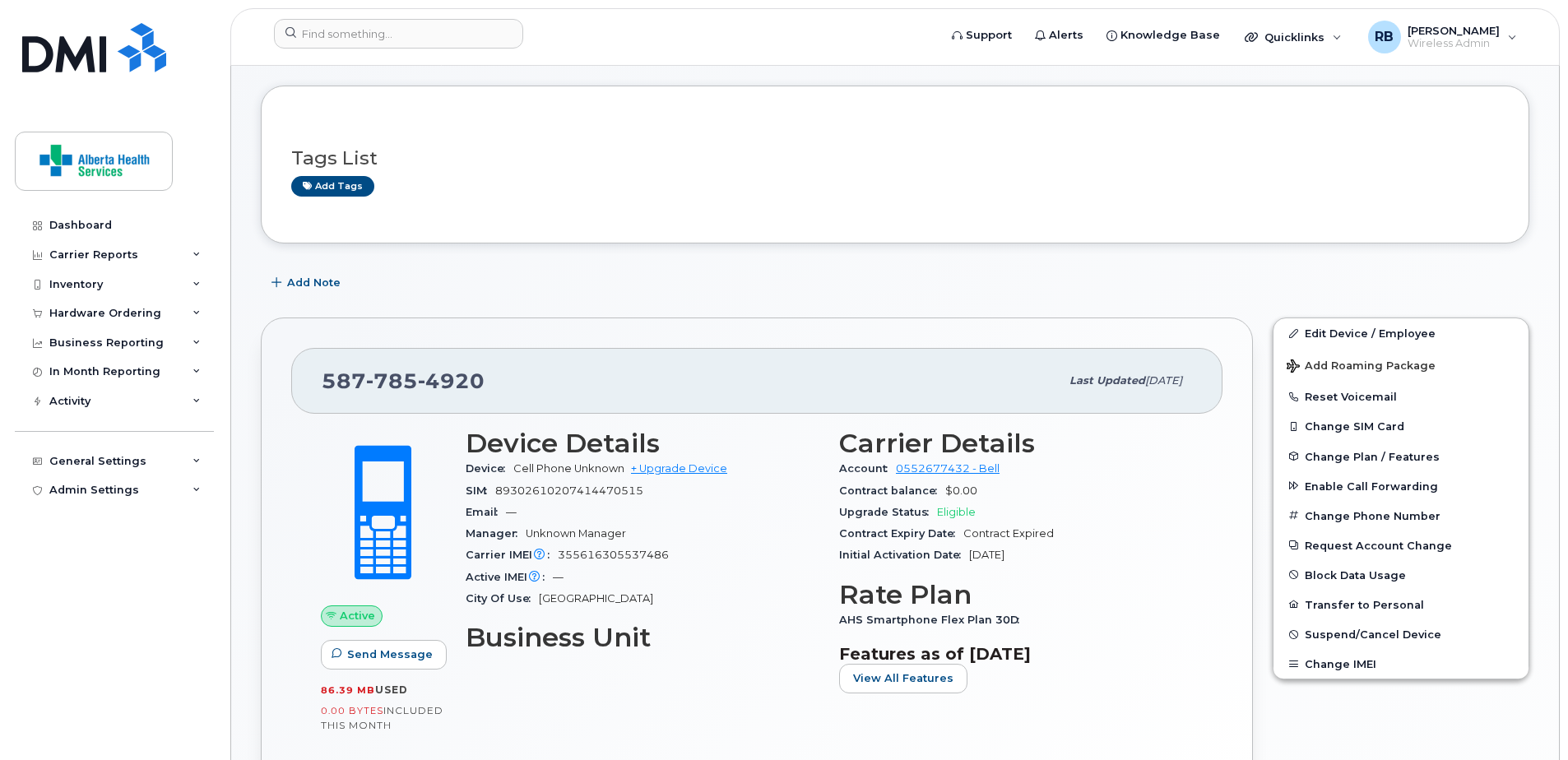
scroll to position [165, 0]
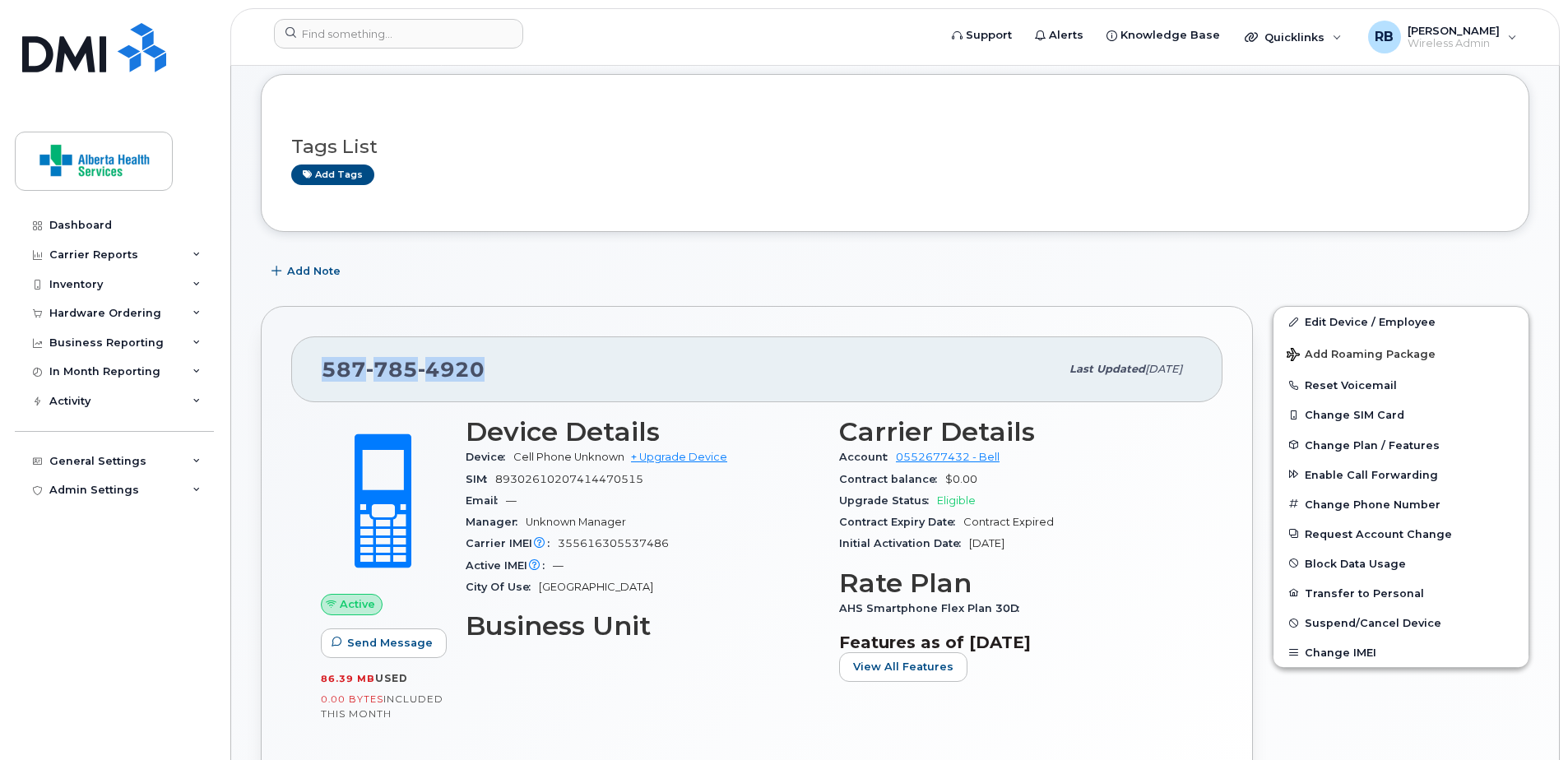
drag, startPoint x: 503, startPoint y: 366, endPoint x: 329, endPoint y: 353, distance: 174.5
click at [329, 353] on div "587 785 4920" at bounding box center [690, 368] width 738 height 35
copy span "587 785 4920"
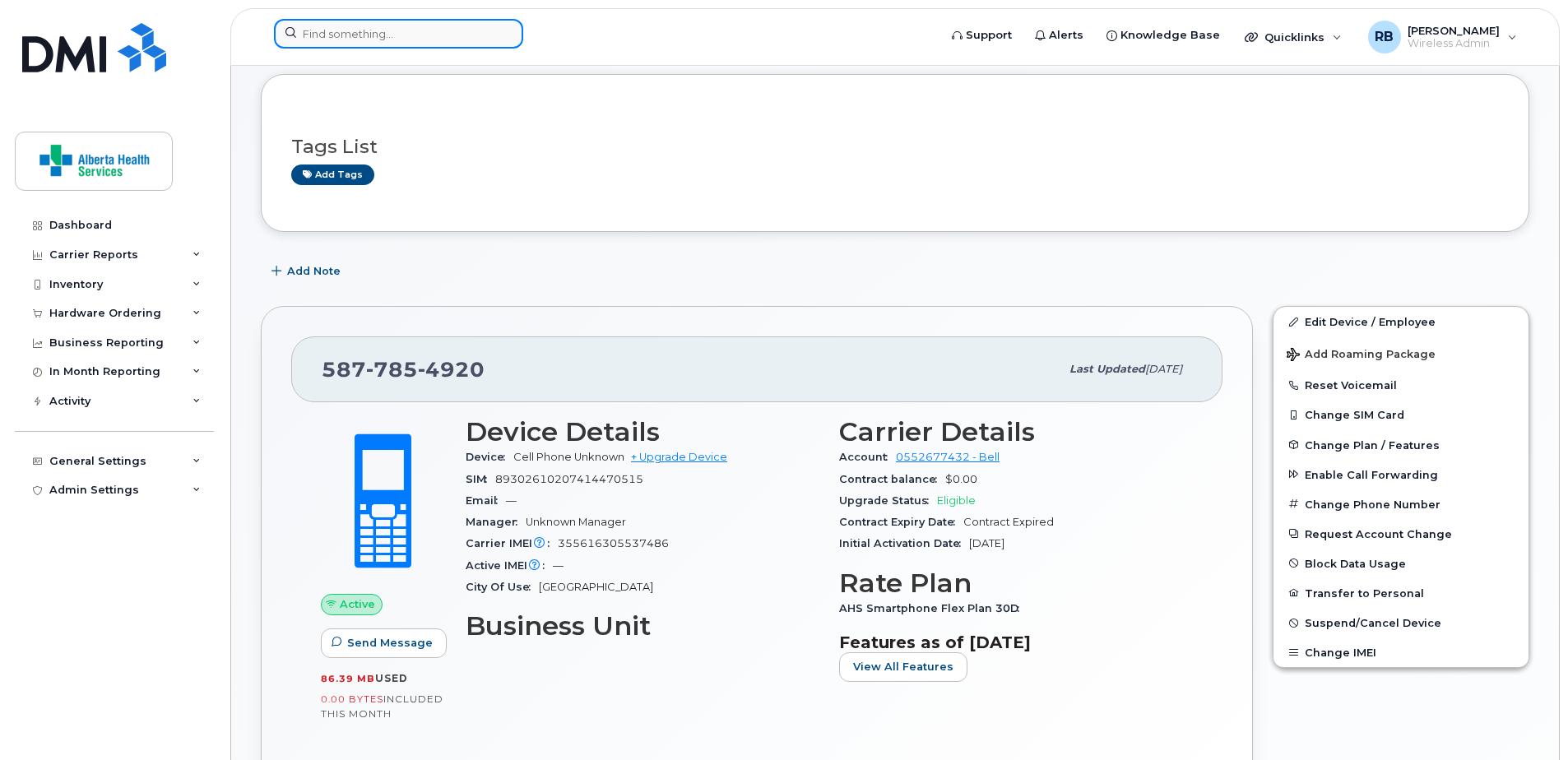
click at [387, 21] on input at bounding box center [399, 33] width 249 height 29
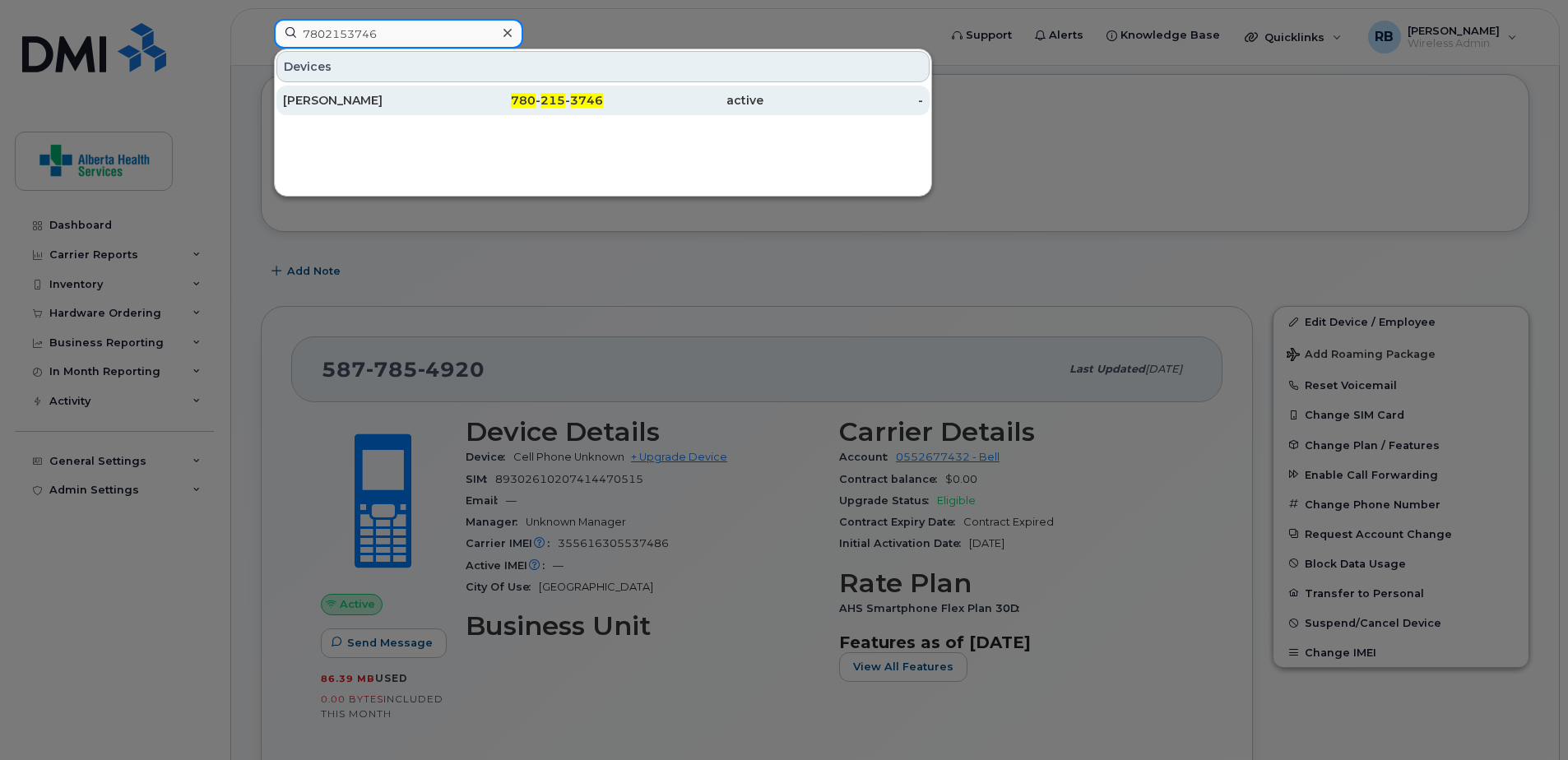
type input "7802153746"
click at [416, 105] on div "[PERSON_NAME]" at bounding box center [363, 100] width 160 height 16
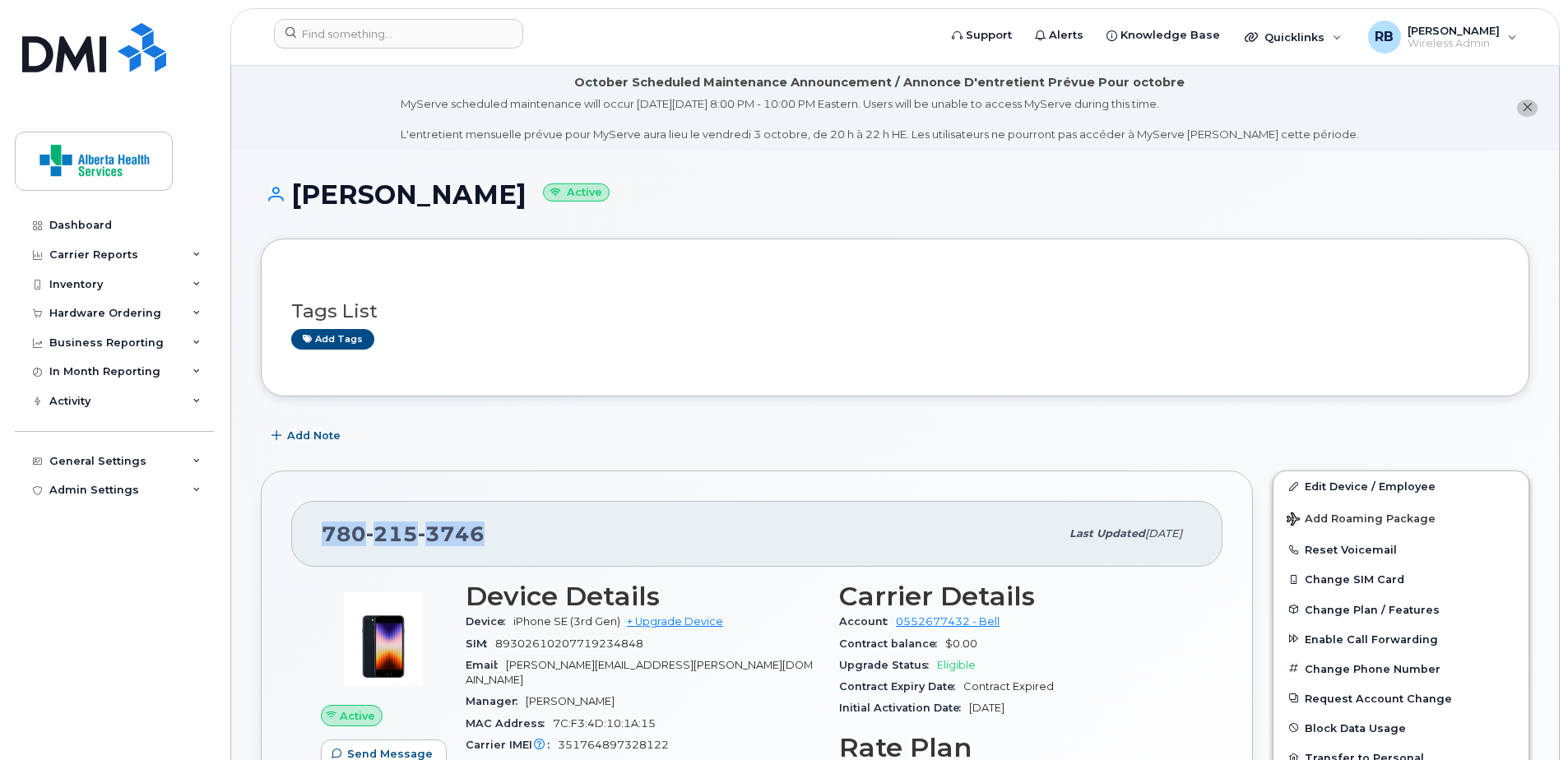
drag, startPoint x: 500, startPoint y: 530, endPoint x: 326, endPoint y: 521, distance: 174.2
click at [326, 521] on div "[PHONE_NUMBER]" at bounding box center [690, 533] width 738 height 35
copy span "[PHONE_NUMBER]"
click at [1353, 490] on link "Edit Device / Employee" at bounding box center [1401, 485] width 255 height 29
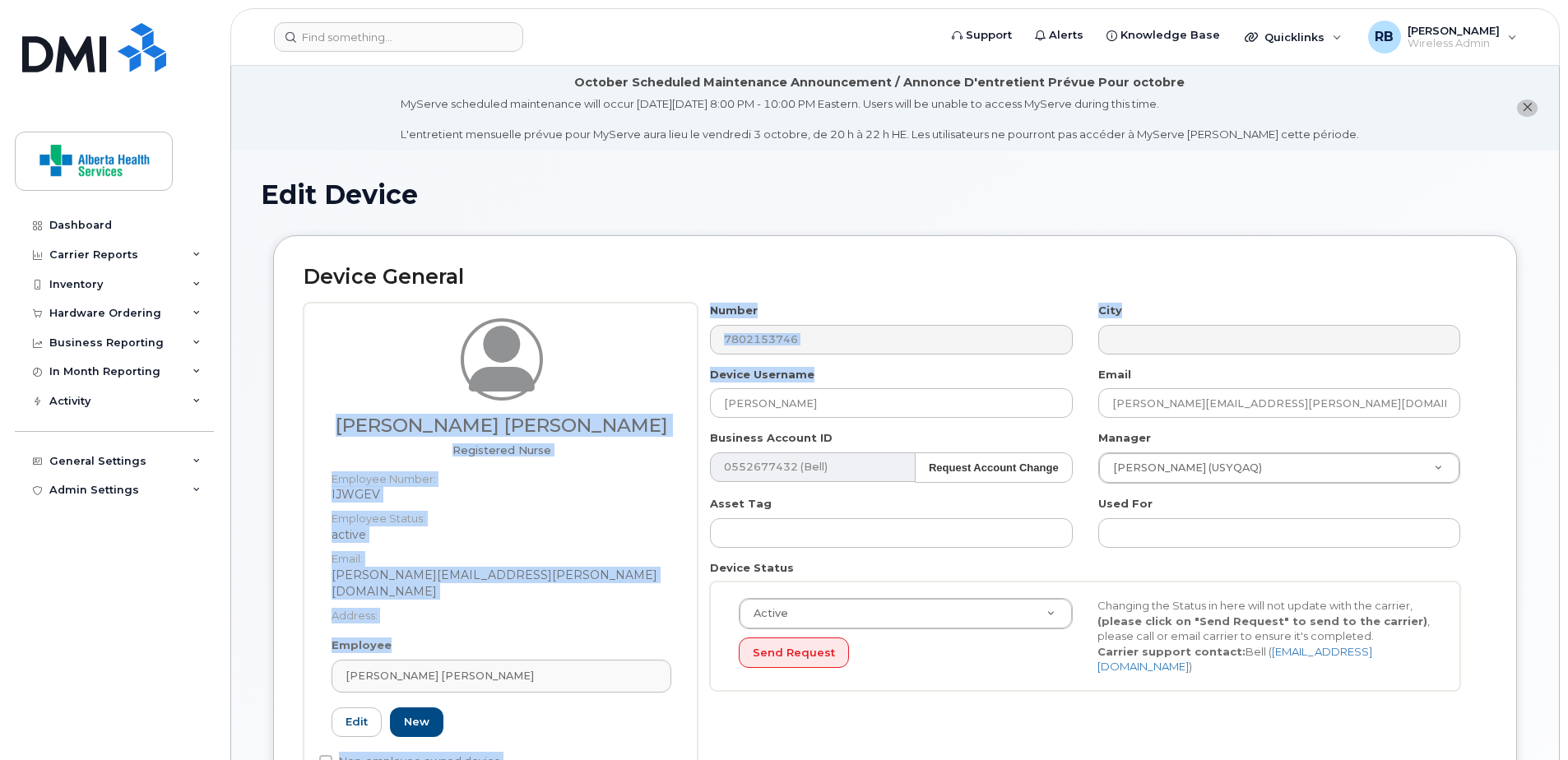
drag, startPoint x: 898, startPoint y: 419, endPoint x: 347, endPoint y: 338, distance: 556.9
click at [350, 338] on div "[PERSON_NAME] [PERSON_NAME] Registered Nurse Employee Number: IJWGEV Employee S…" at bounding box center [895, 551] width 1182 height 497
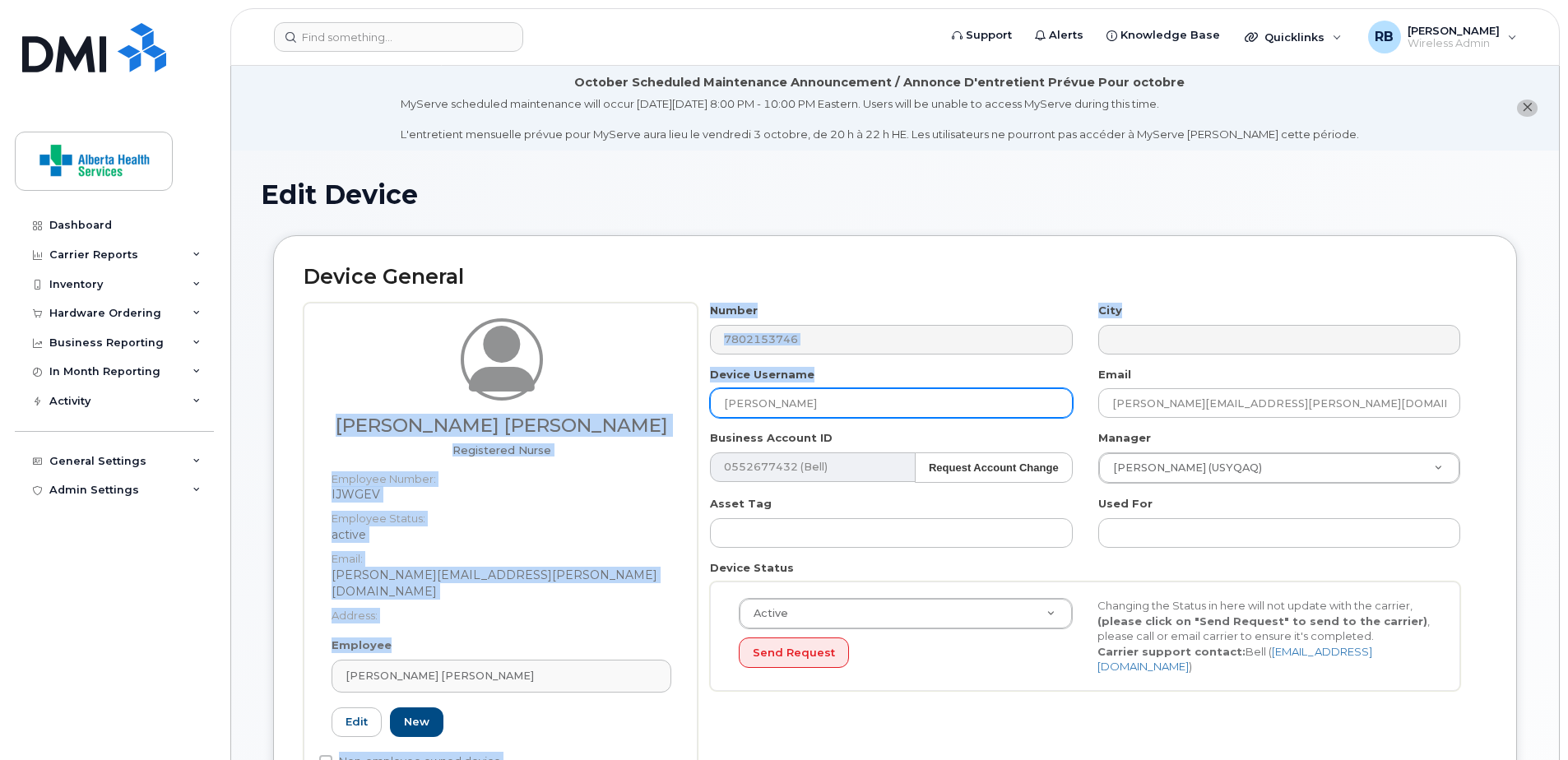
click at [842, 398] on input "[PERSON_NAME]" at bounding box center [890, 402] width 362 height 29
click at [853, 399] on input "[PERSON_NAME]" at bounding box center [890, 402] width 362 height 29
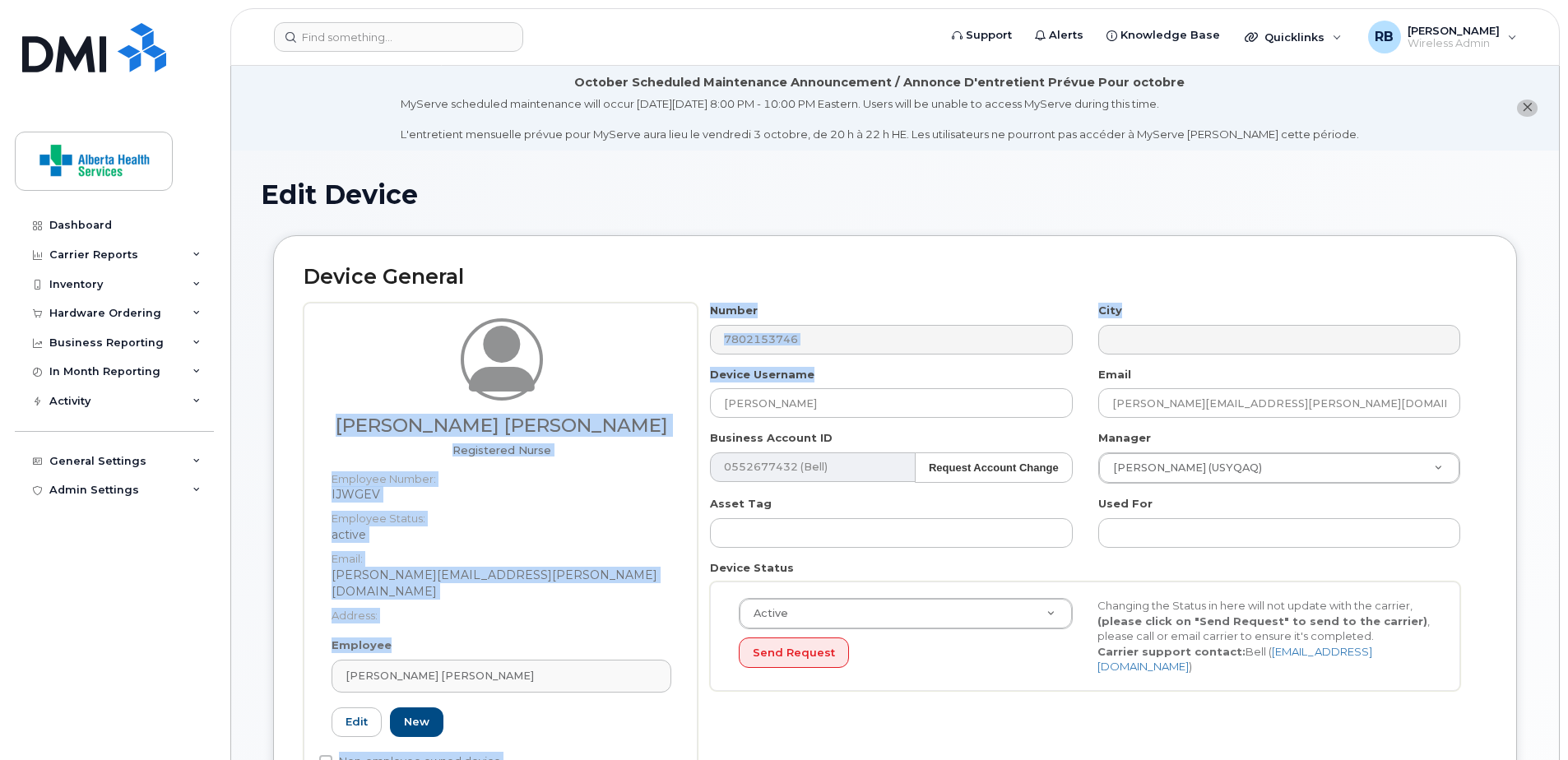
click at [900, 369] on div "Device Username Emily Hutchings" at bounding box center [890, 392] width 387 height 52
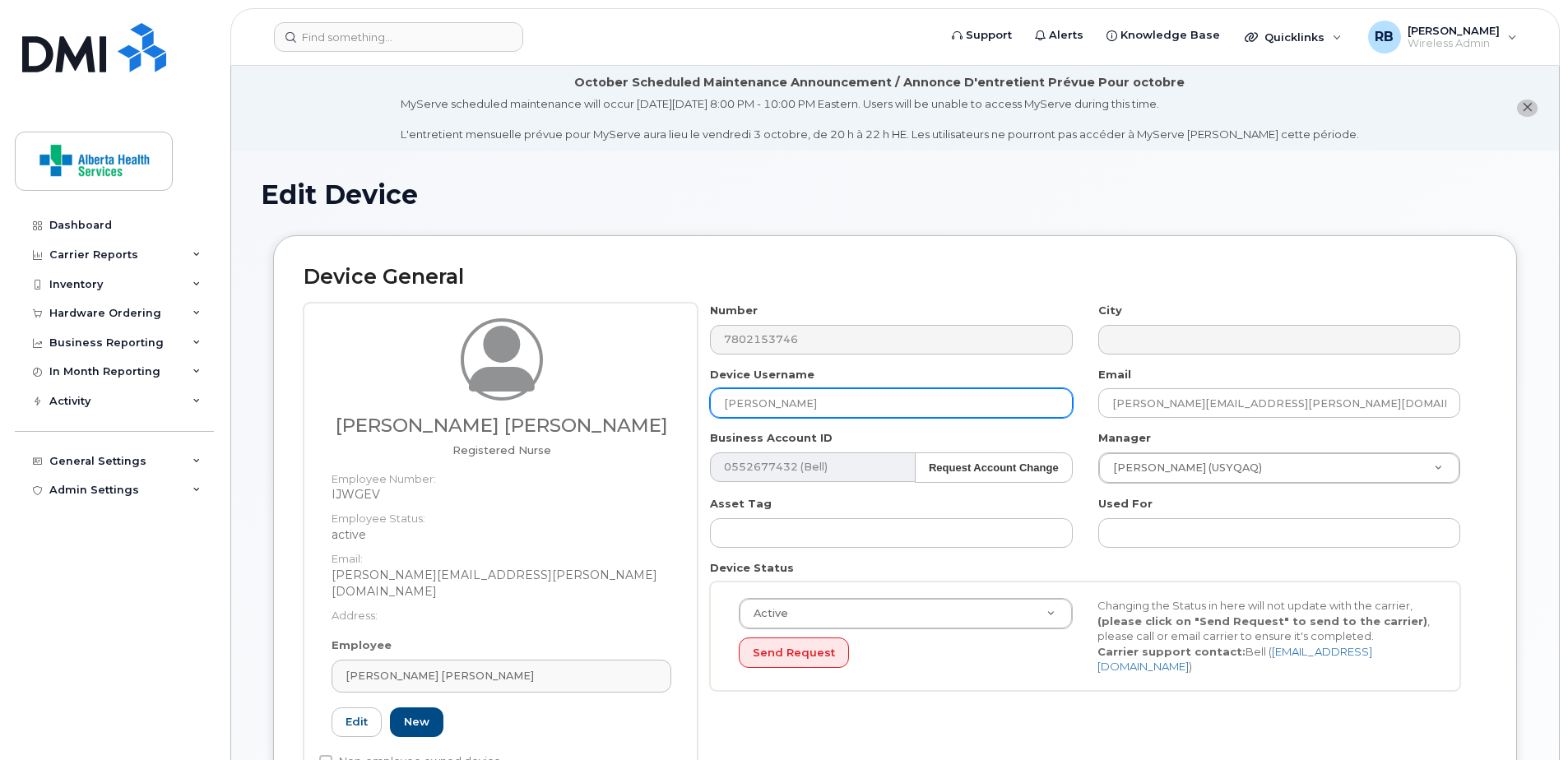
drag, startPoint x: 837, startPoint y: 410, endPoint x: 606, endPoint y: 384, distance: 232.5
click at [606, 384] on div "Brynne Chrisa Wood Registered Nurse Employee Number: IJWGEV Employee Status: ac…" at bounding box center [895, 551] width 1182 height 497
click at [918, 404] on input "[PERSON_NAME]" at bounding box center [890, 402] width 362 height 29
drag, startPoint x: 902, startPoint y: 408, endPoint x: 538, endPoint y: 373, distance: 365.7
click at [539, 373] on div "Brynne Chrisa Wood Registered Nurse Employee Number: IJWGEV Employee Status: ac…" at bounding box center [895, 551] width 1182 height 497
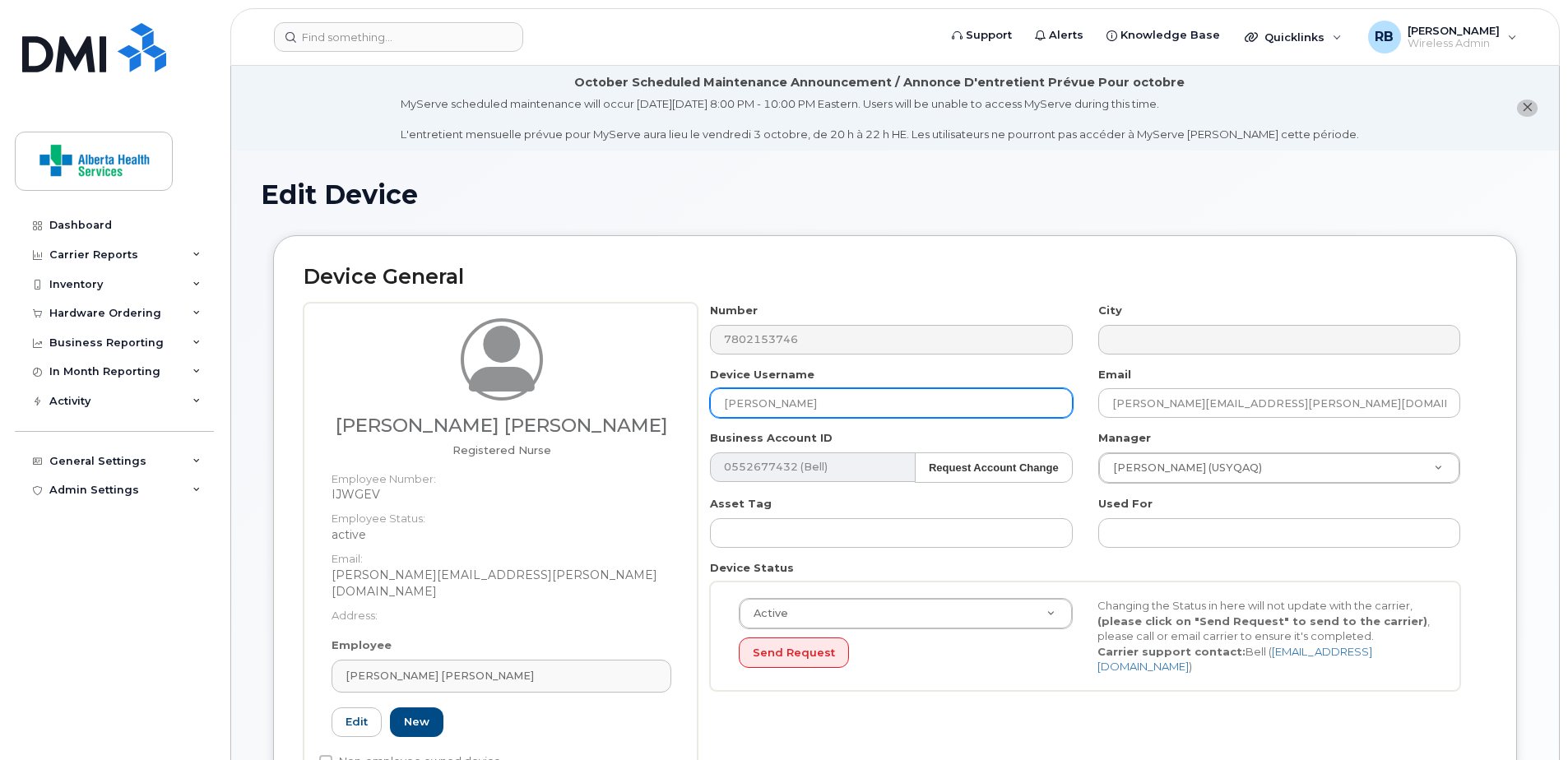
drag, startPoint x: 765, startPoint y: 396, endPoint x: 675, endPoint y: 390, distance: 90.2
click at [675, 390] on div "Brynne Chrisa Wood Registered Nurse Employee Number: IJWGEV Employee Status: ac…" at bounding box center [895, 551] width 1182 height 497
paste input "[PERSON_NAME]"
type input "[PERSON_NAME]"
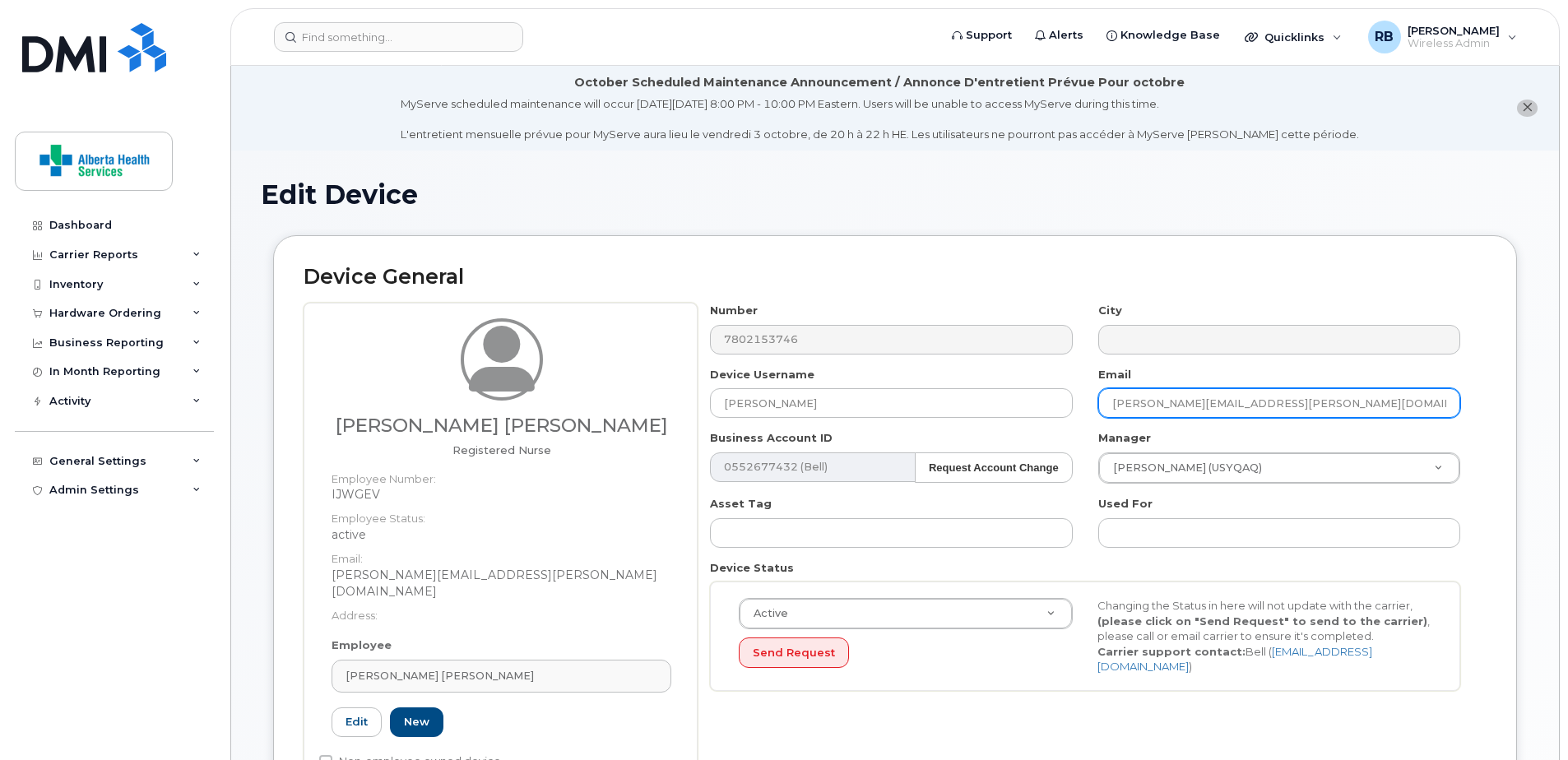
drag, startPoint x: 1345, startPoint y: 404, endPoint x: 982, endPoint y: 365, distance: 365.1
click at [995, 369] on div "Number 7802153746 City Device Username Sarah Reid Email Brynne.Wood@assistedliv…" at bounding box center [1085, 503] width 776 height 400
paste input "Sarah.Reid4@ahs"
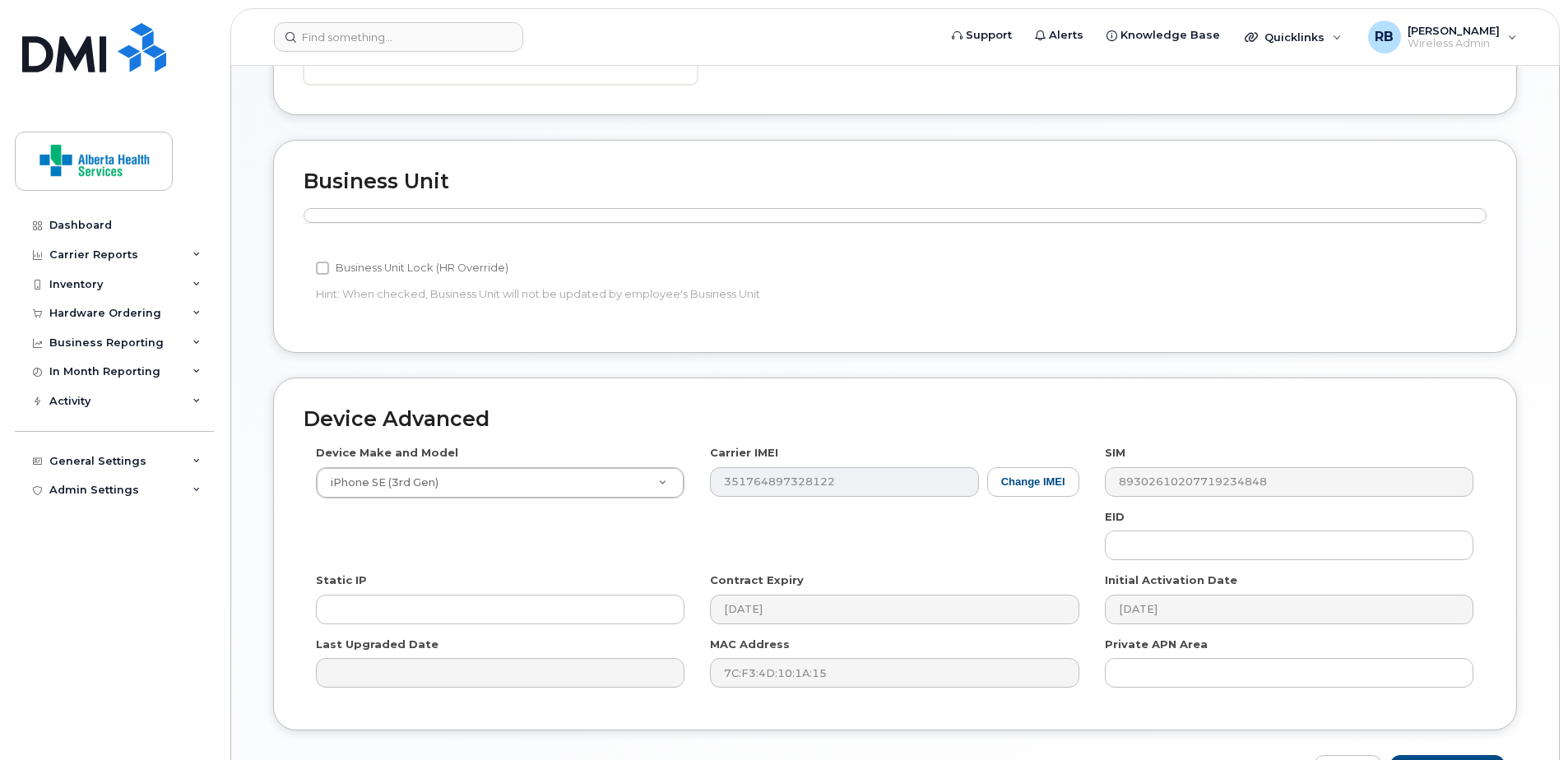
scroll to position [805, 0]
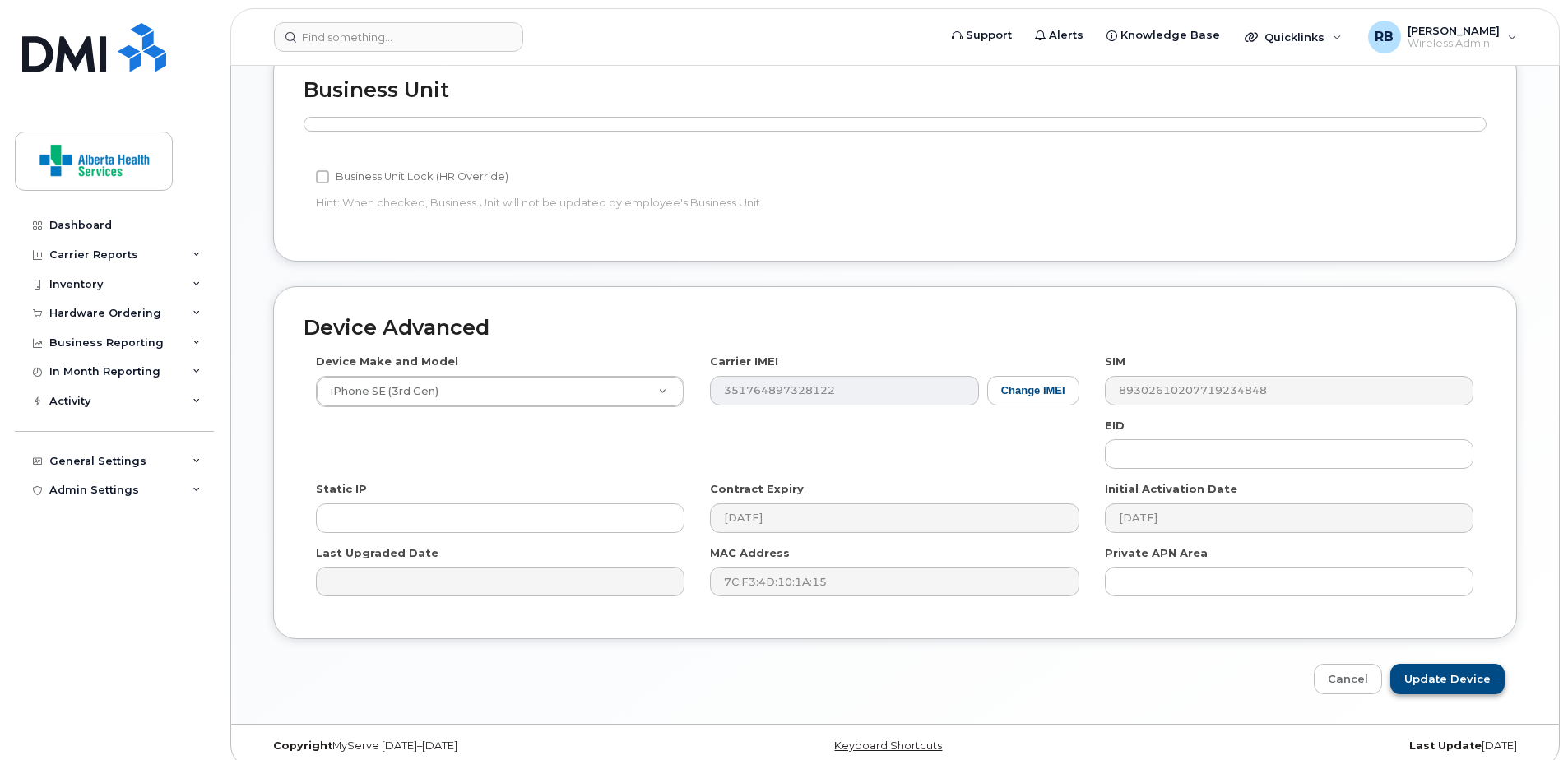
type input "[PERSON_NAME][EMAIL_ADDRESS][DOMAIN_NAME]"
click at [1476, 672] on input "Update Device" at bounding box center [1447, 678] width 114 height 30
type input "Saving..."
